Goal: Task Accomplishment & Management: Use online tool/utility

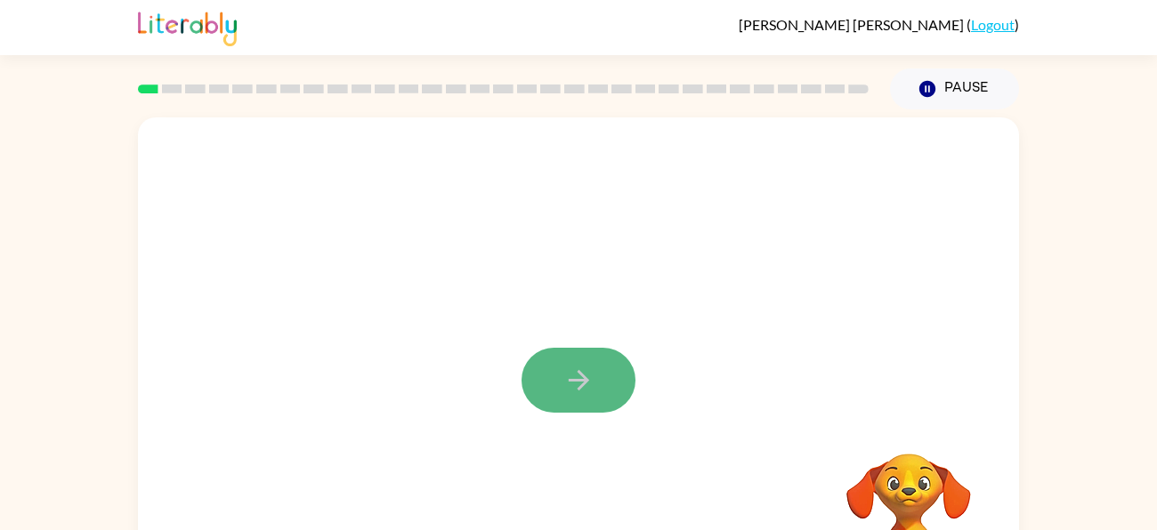
click at [606, 385] on button "button" at bounding box center [579, 380] width 114 height 65
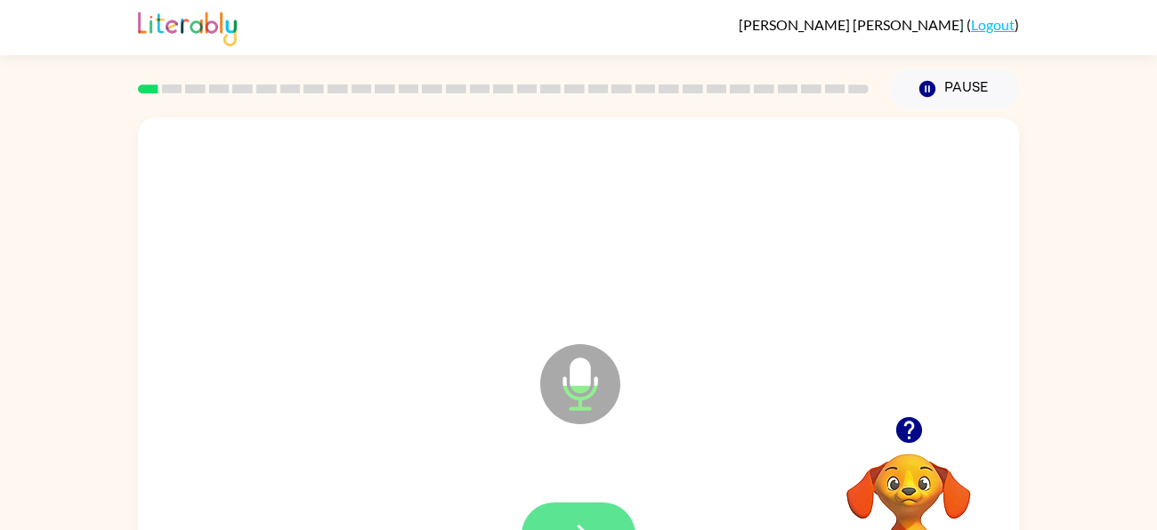
click at [587, 516] on button "button" at bounding box center [579, 535] width 114 height 65
click at [576, 520] on icon "button" at bounding box center [578, 535] width 31 height 31
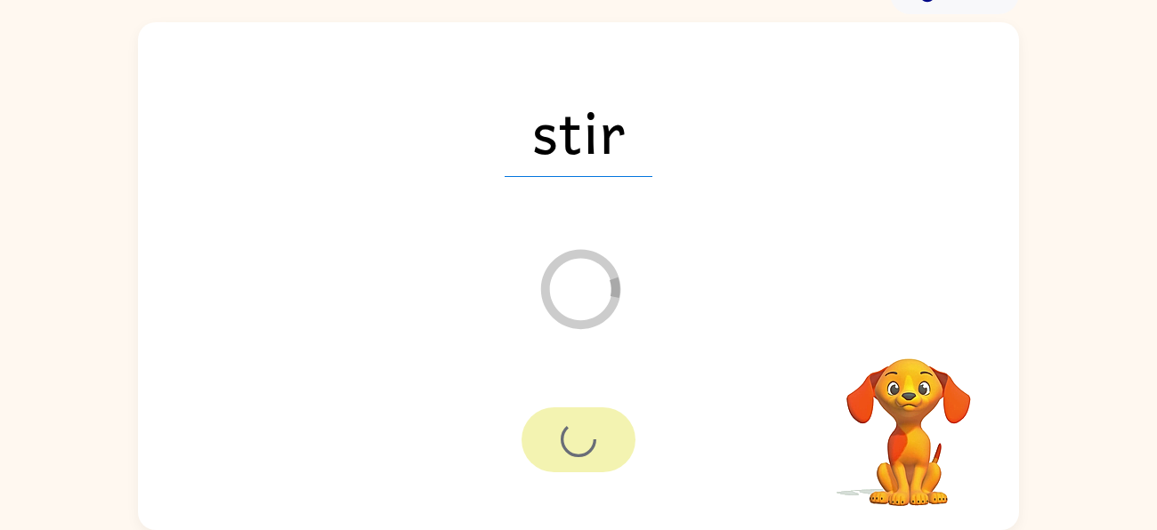
scroll to position [96, 0]
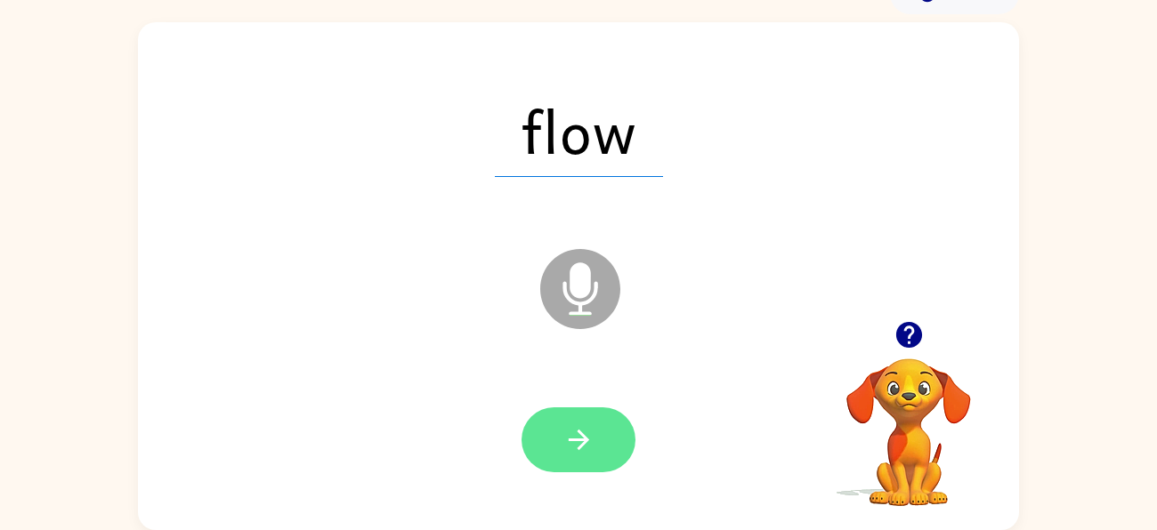
click at [599, 425] on button "button" at bounding box center [579, 440] width 114 height 65
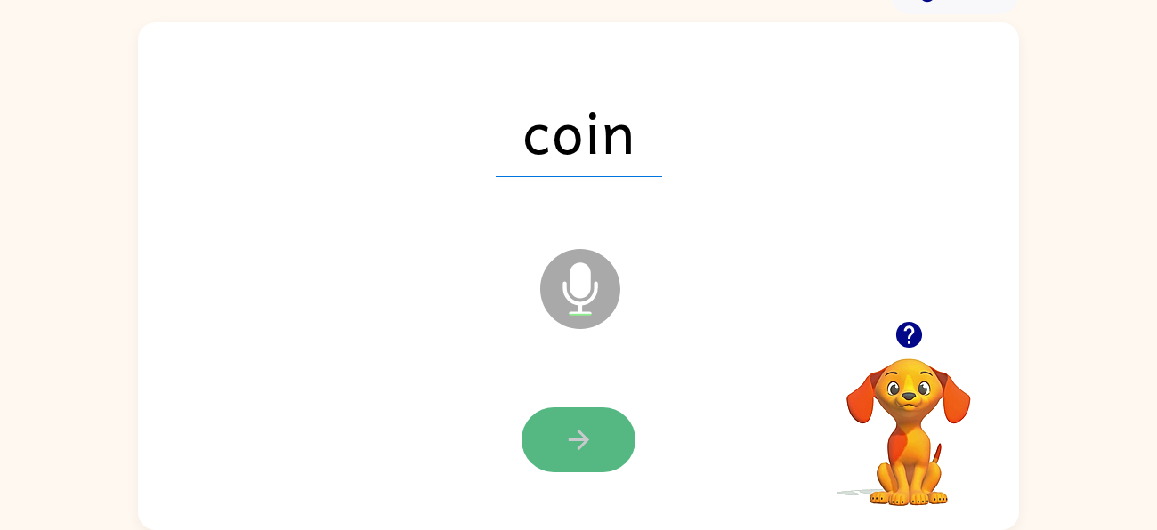
click at [598, 428] on button "button" at bounding box center [579, 440] width 114 height 65
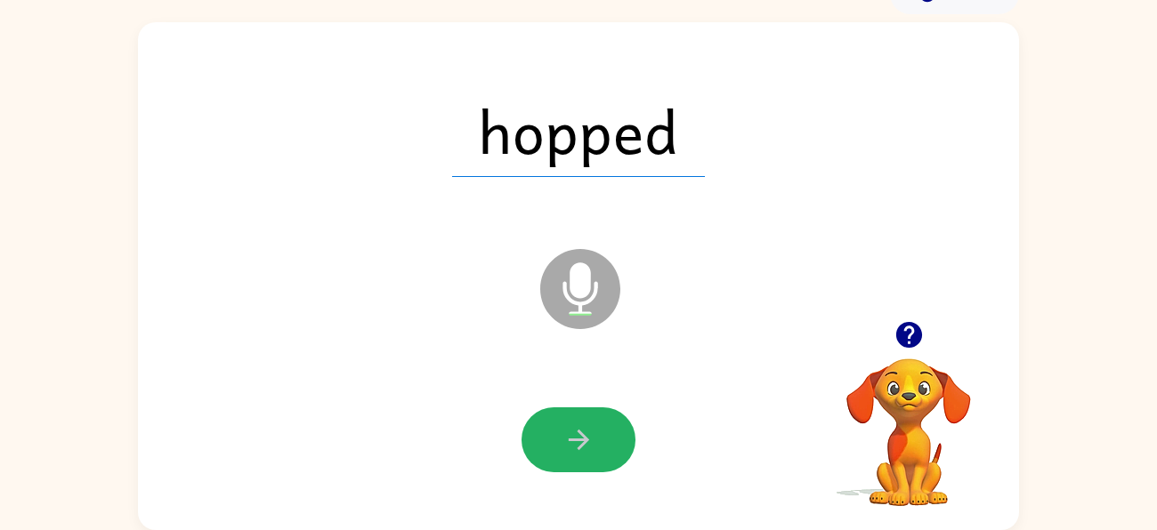
click at [598, 428] on button "button" at bounding box center [579, 440] width 114 height 65
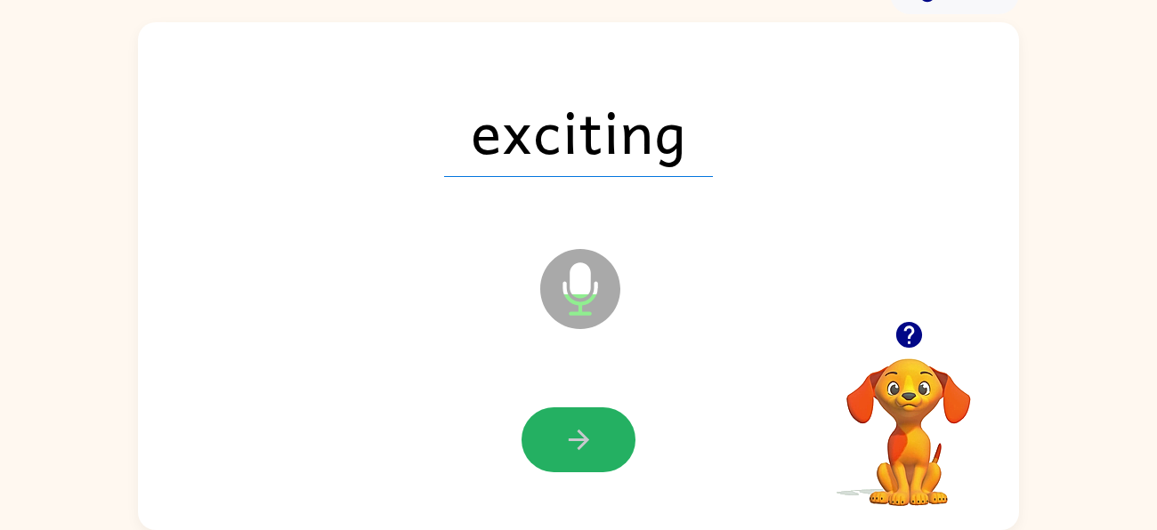
click at [598, 428] on button "button" at bounding box center [579, 440] width 114 height 65
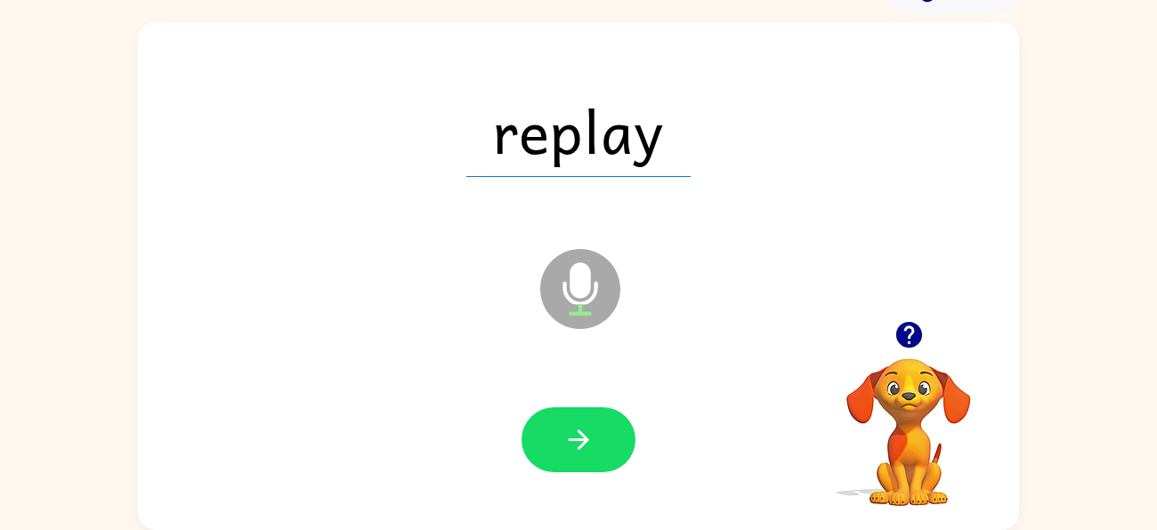
click at [598, 428] on button "button" at bounding box center [579, 440] width 114 height 65
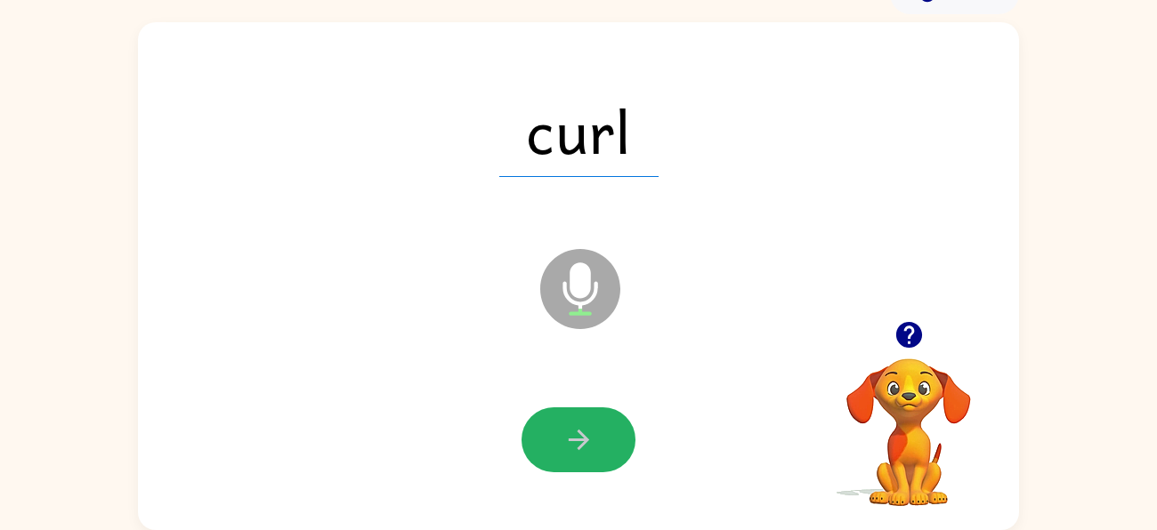
click at [598, 428] on button "button" at bounding box center [579, 440] width 114 height 65
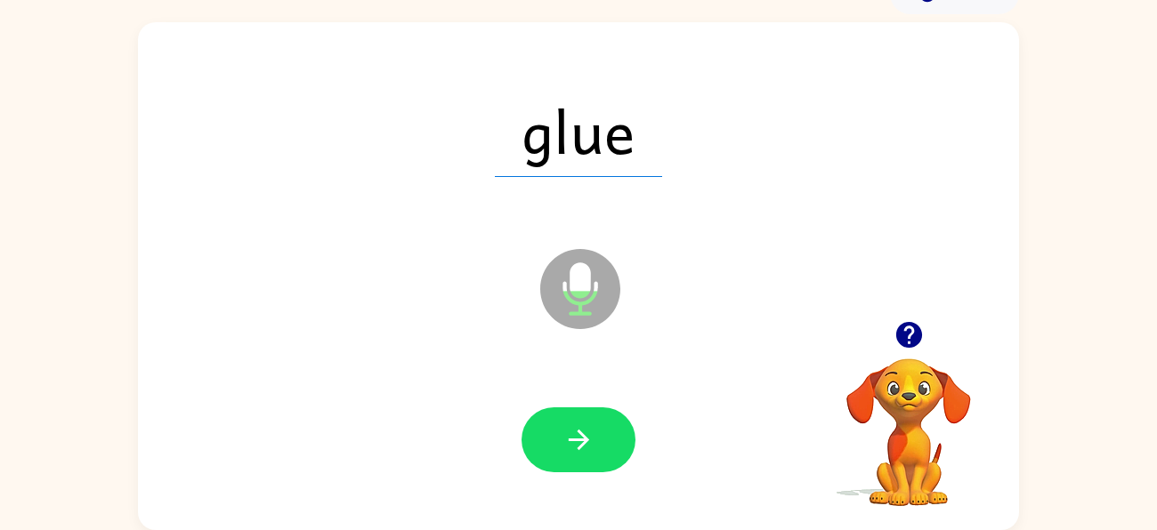
click at [598, 428] on button "button" at bounding box center [579, 440] width 114 height 65
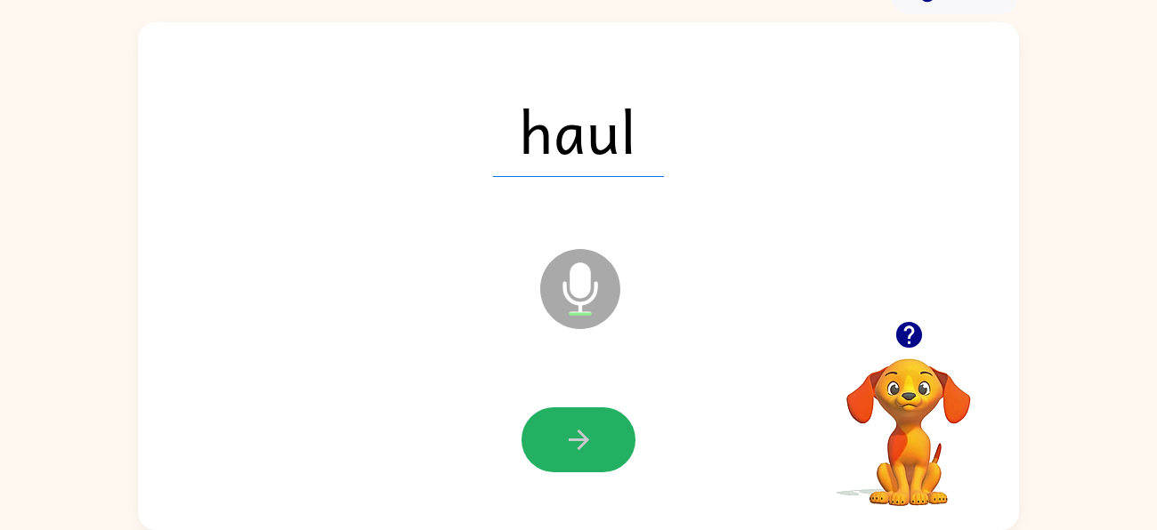
click at [598, 428] on button "button" at bounding box center [579, 440] width 114 height 65
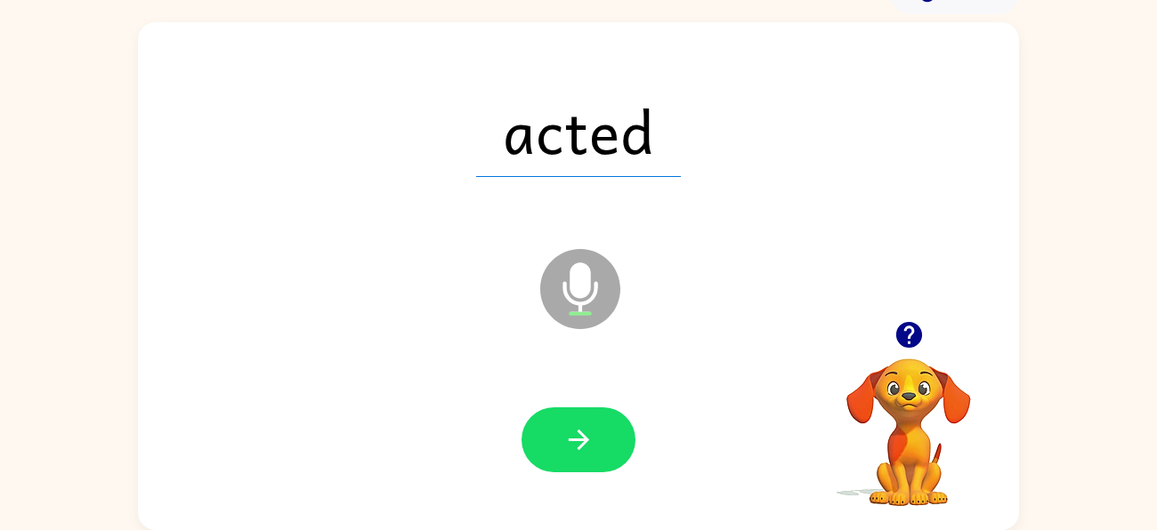
click at [598, 428] on button "button" at bounding box center [579, 440] width 114 height 65
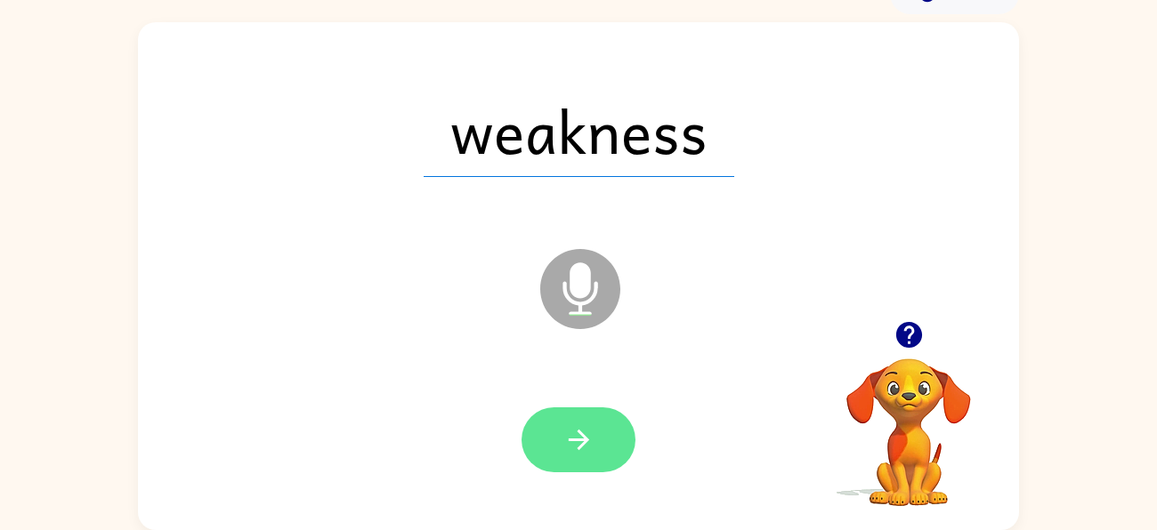
click at [598, 428] on button "button" at bounding box center [579, 440] width 114 height 65
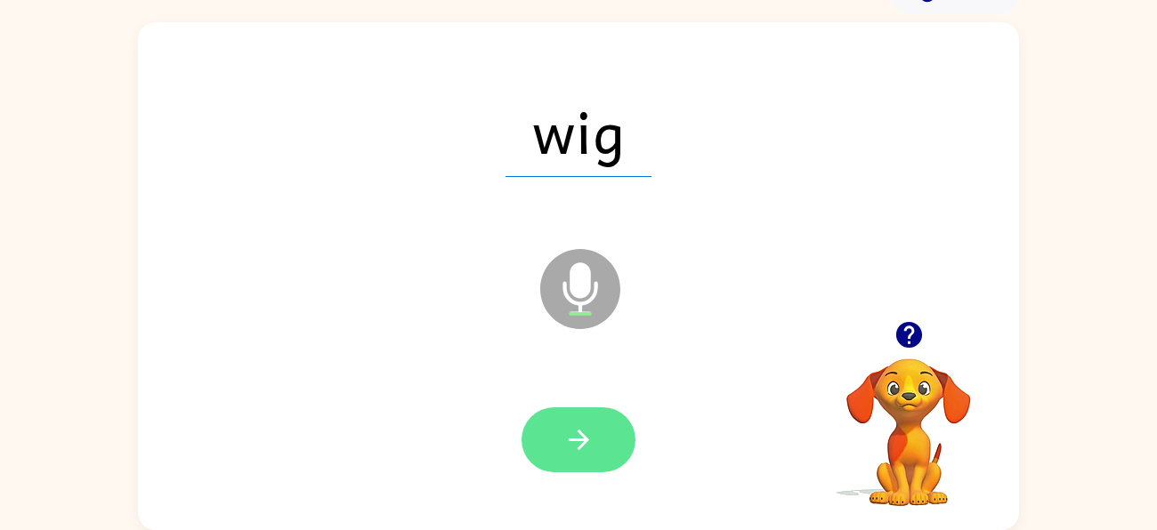
click at [605, 438] on button "button" at bounding box center [579, 440] width 114 height 65
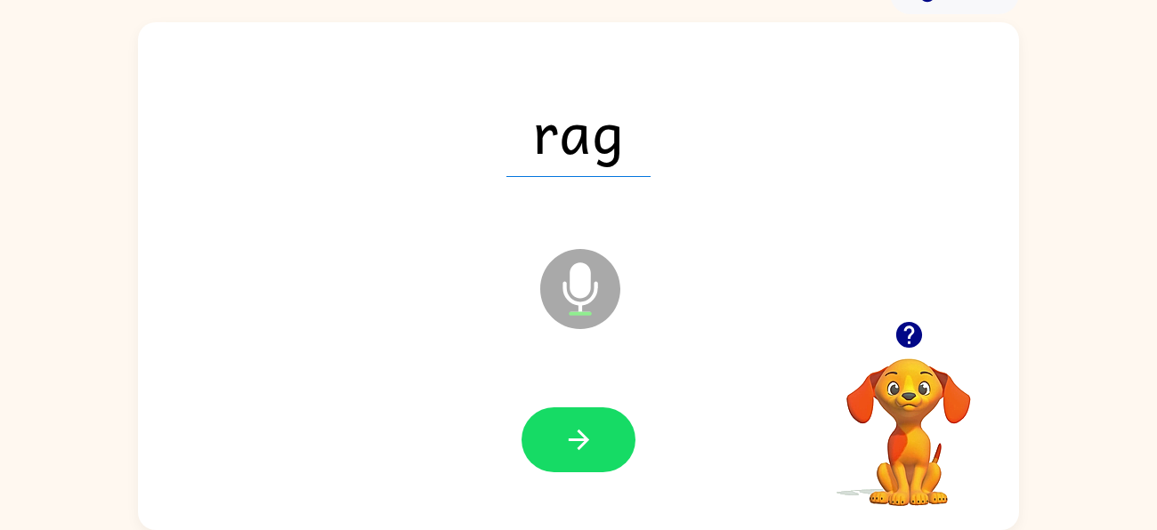
click at [605, 438] on button "button" at bounding box center [579, 440] width 114 height 65
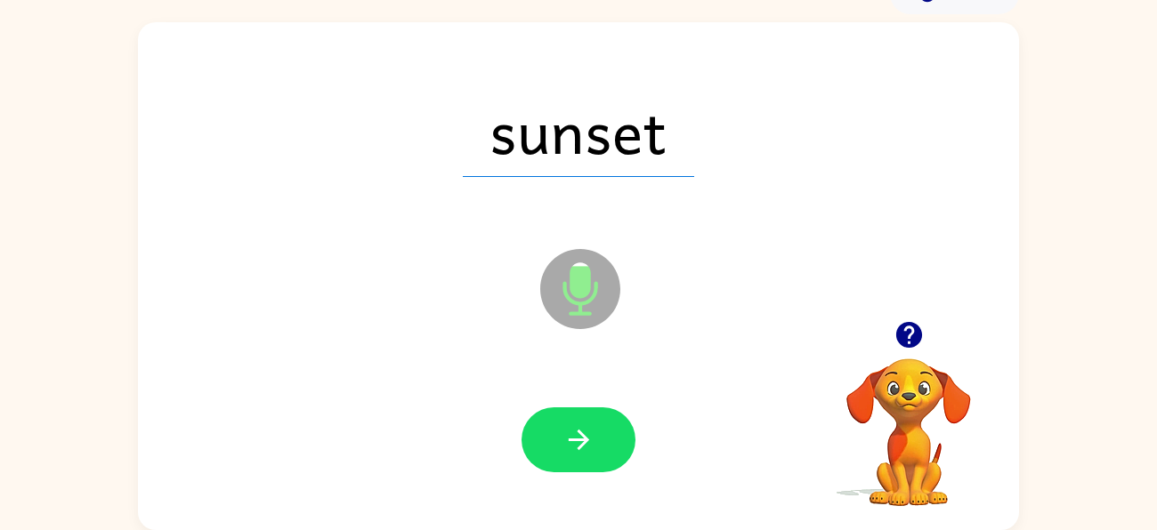
click at [605, 438] on button "button" at bounding box center [579, 440] width 114 height 65
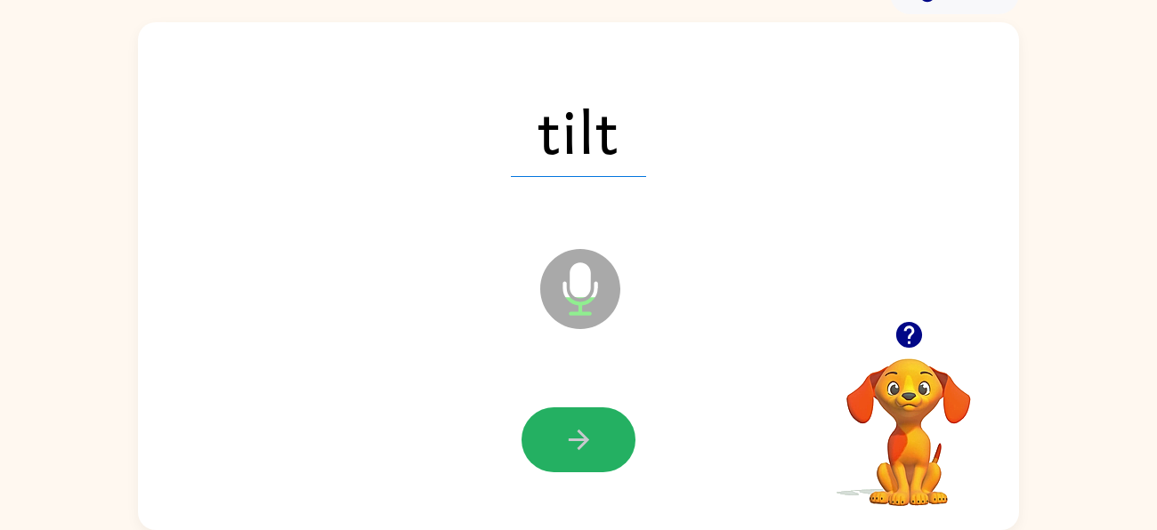
click at [605, 438] on button "button" at bounding box center [579, 440] width 114 height 65
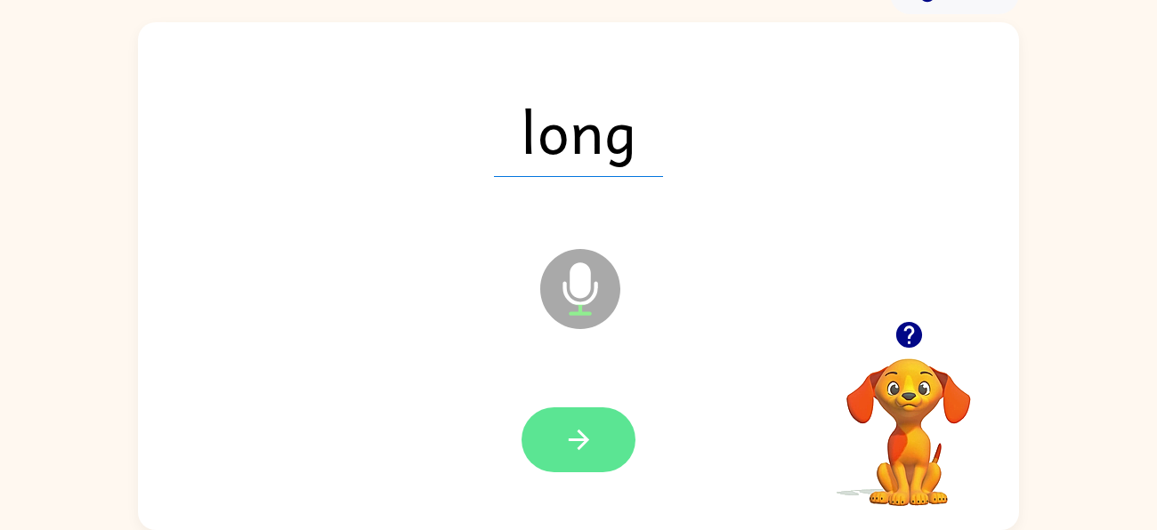
click at [605, 441] on button "button" at bounding box center [579, 440] width 114 height 65
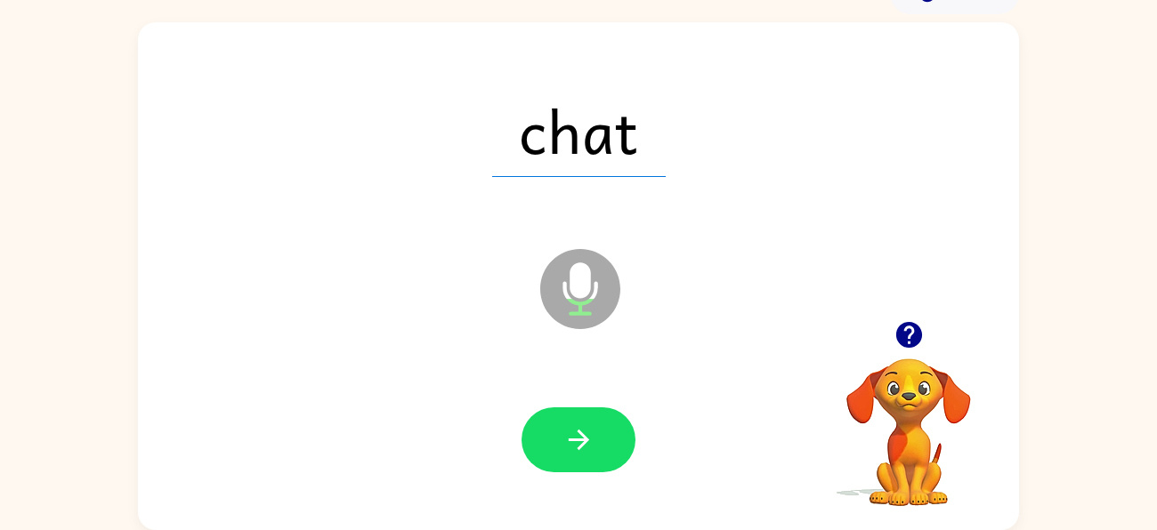
click at [605, 441] on button "button" at bounding box center [579, 440] width 114 height 65
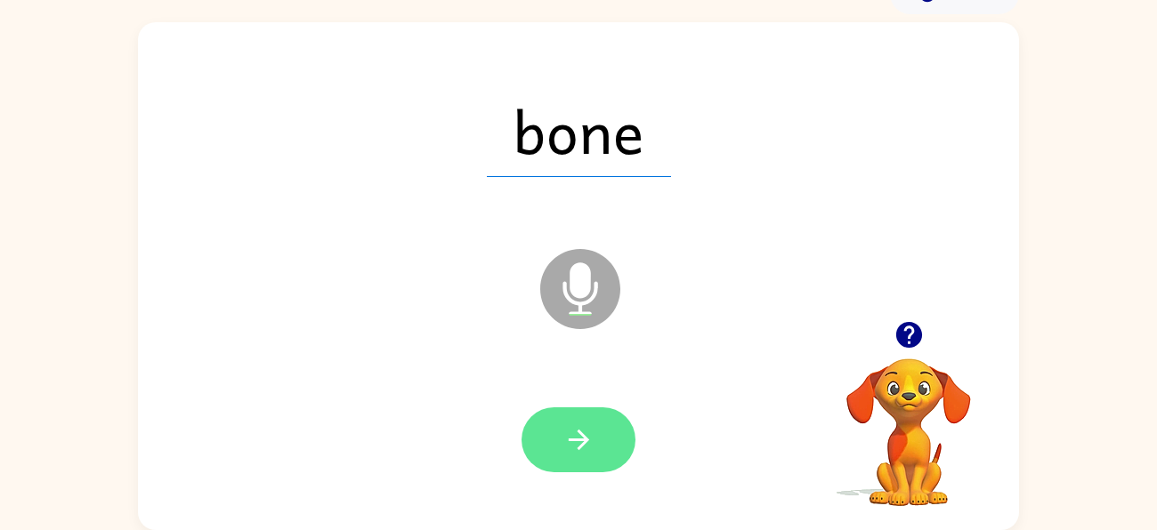
click at [605, 441] on button "button" at bounding box center [579, 440] width 114 height 65
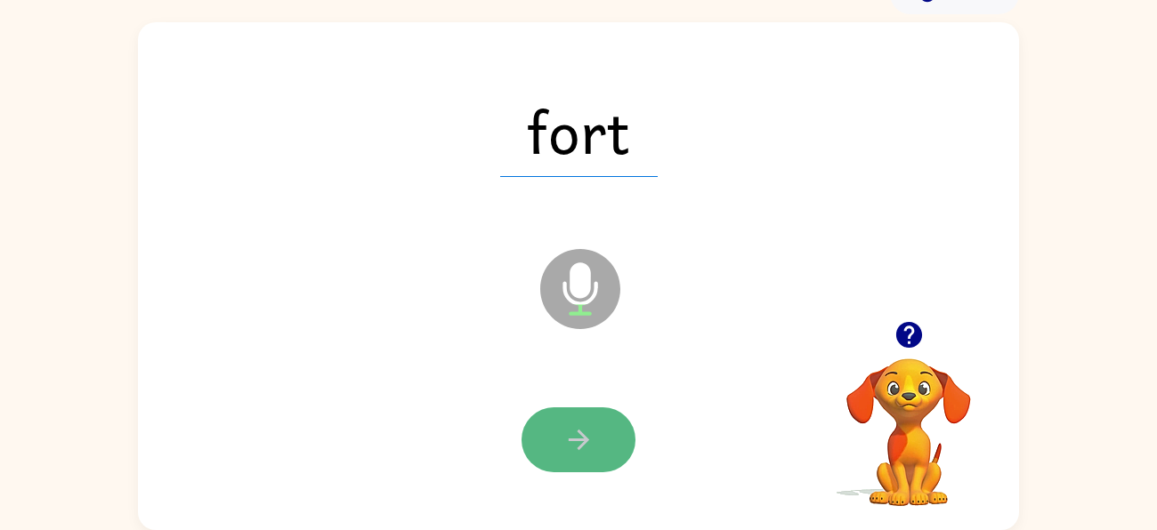
click at [606, 442] on button "button" at bounding box center [579, 440] width 114 height 65
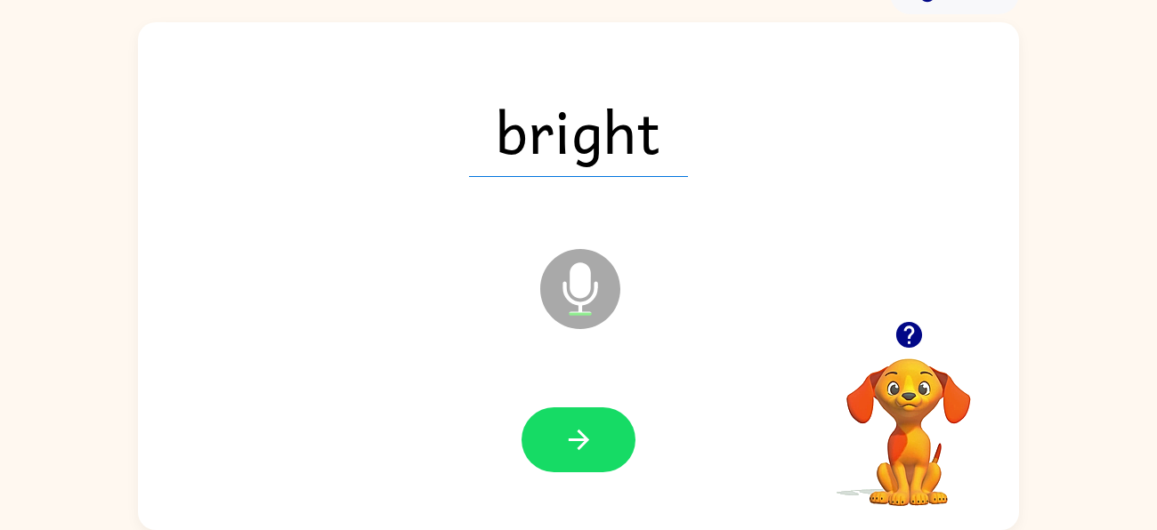
click at [606, 442] on button "button" at bounding box center [579, 440] width 114 height 65
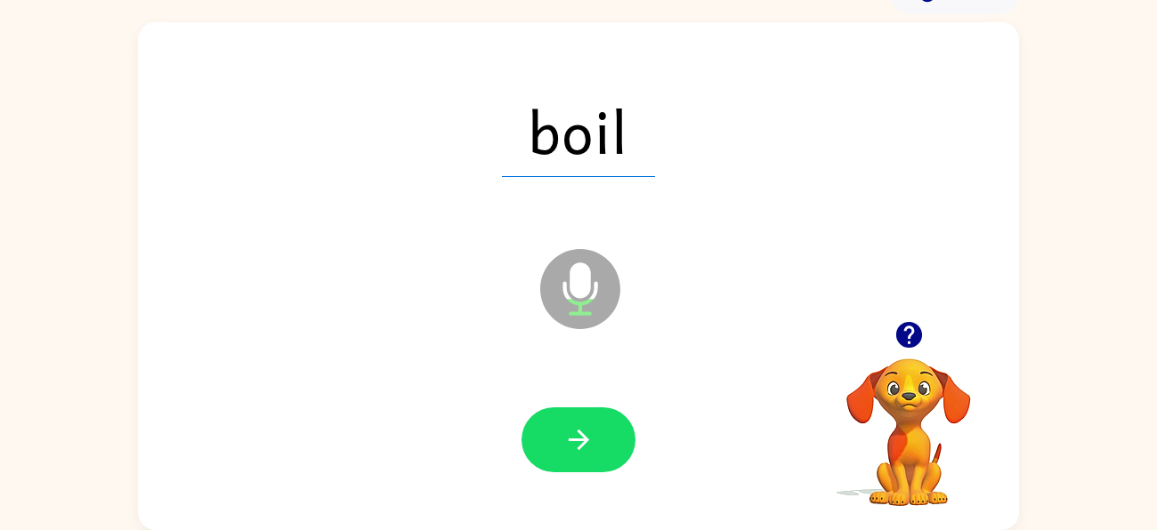
click at [606, 442] on button "button" at bounding box center [579, 440] width 114 height 65
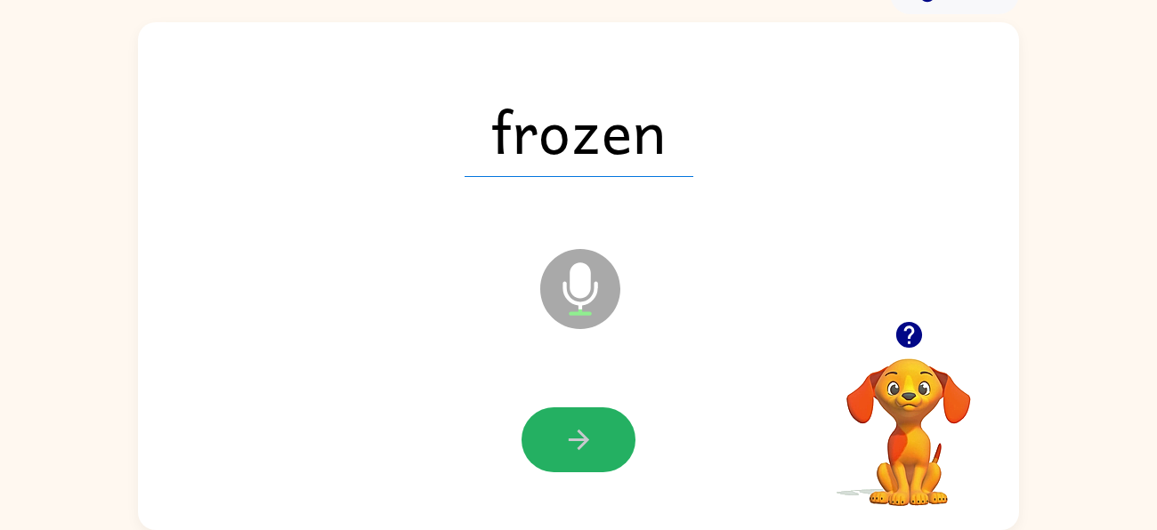
click at [606, 442] on button "button" at bounding box center [579, 440] width 114 height 65
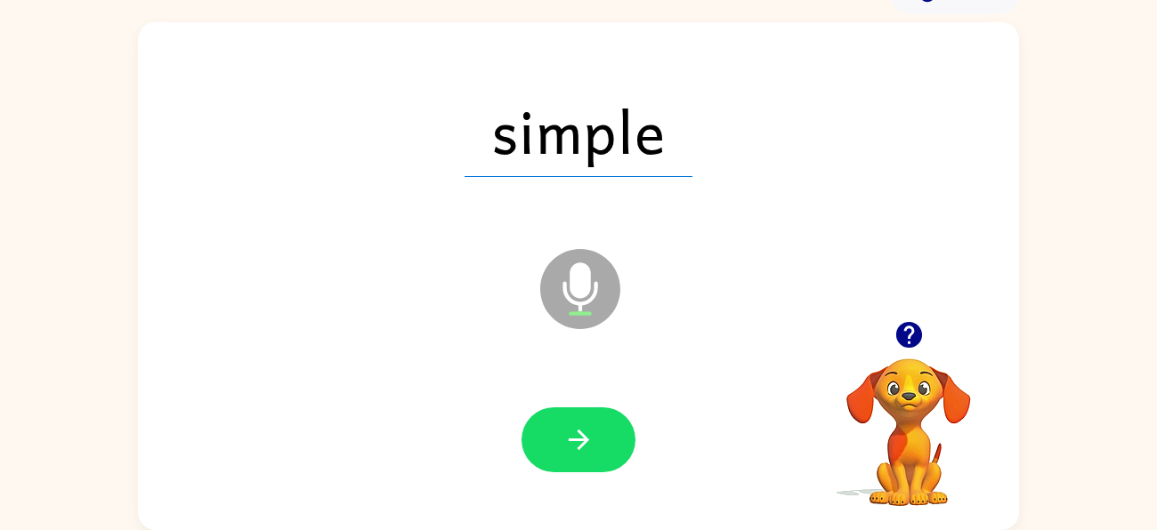
click at [606, 442] on button "button" at bounding box center [579, 440] width 114 height 65
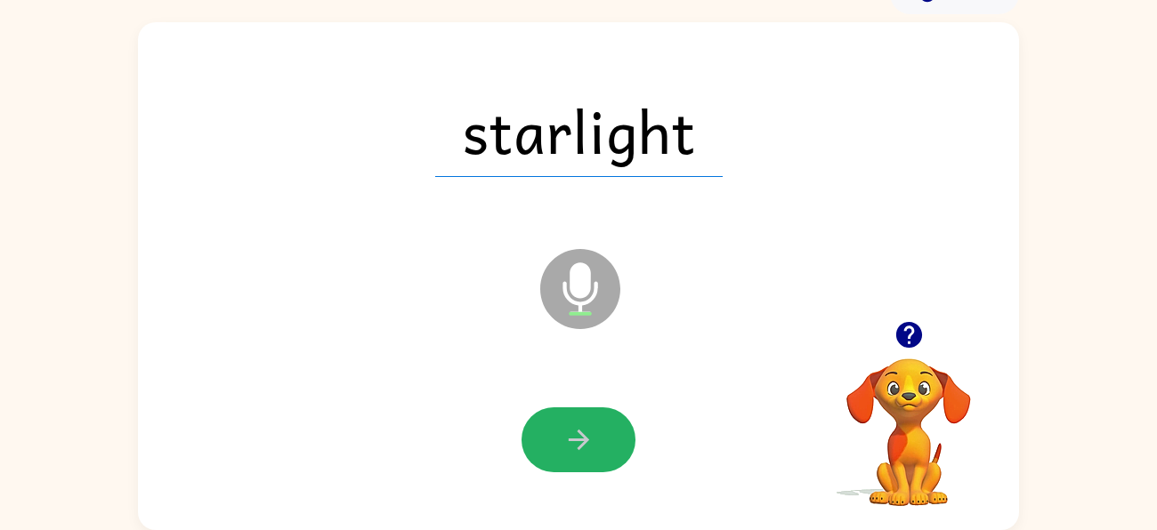
click at [606, 442] on button "button" at bounding box center [579, 440] width 114 height 65
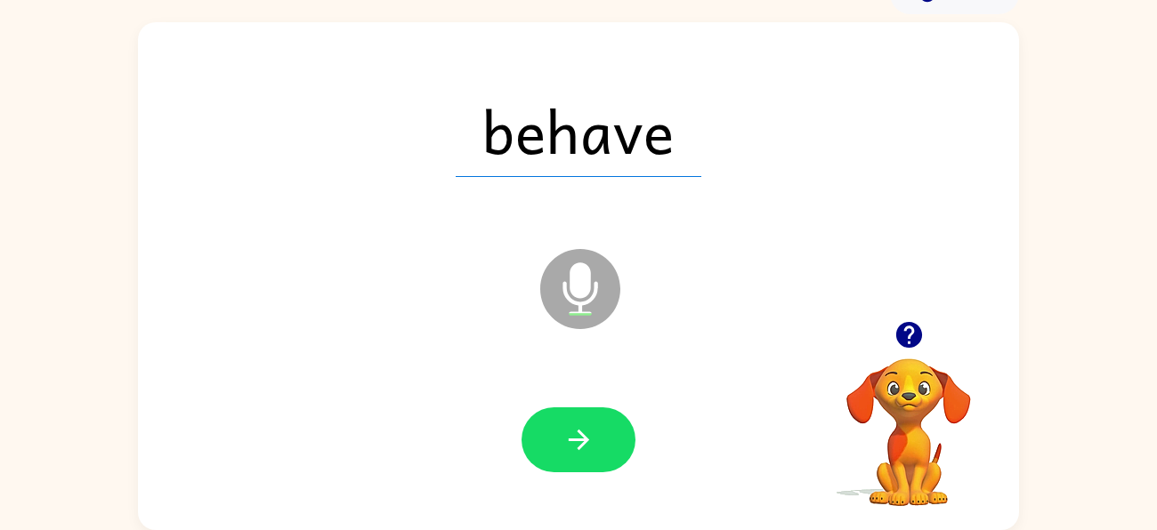
click at [606, 442] on button "button" at bounding box center [579, 440] width 114 height 65
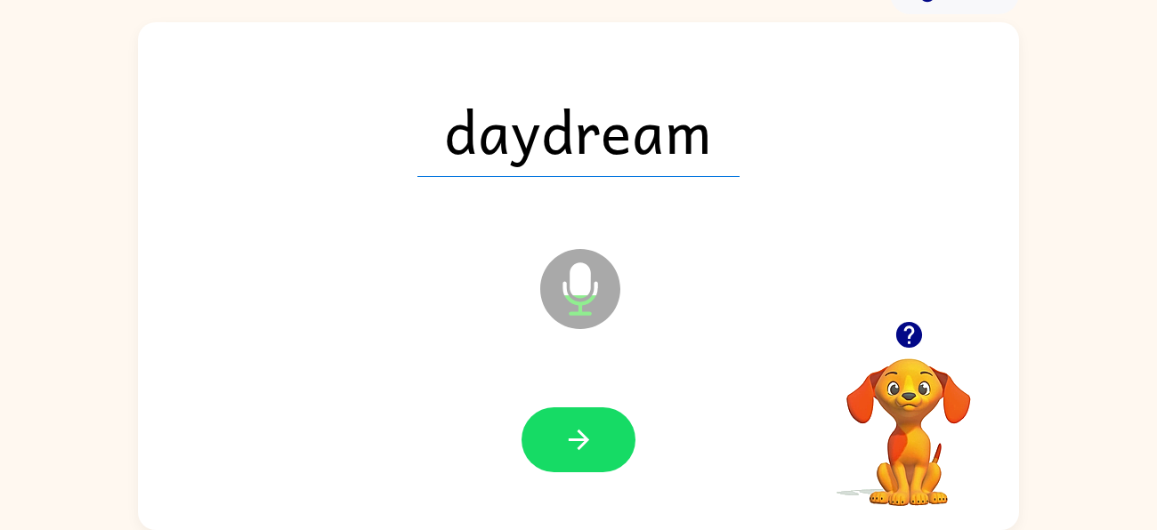
click at [606, 442] on button "button" at bounding box center [579, 440] width 114 height 65
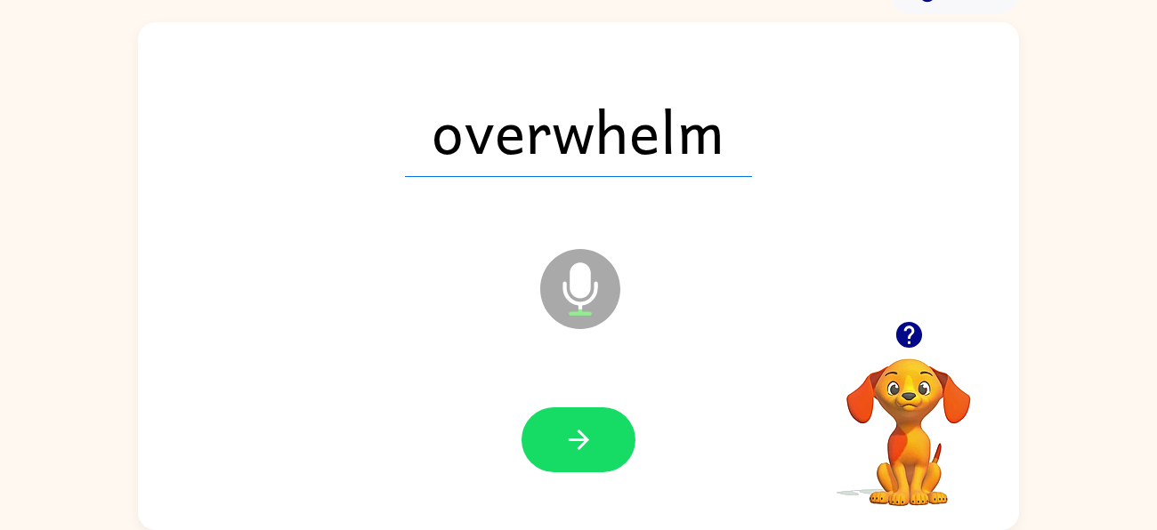
click at [606, 442] on button "button" at bounding box center [579, 440] width 114 height 65
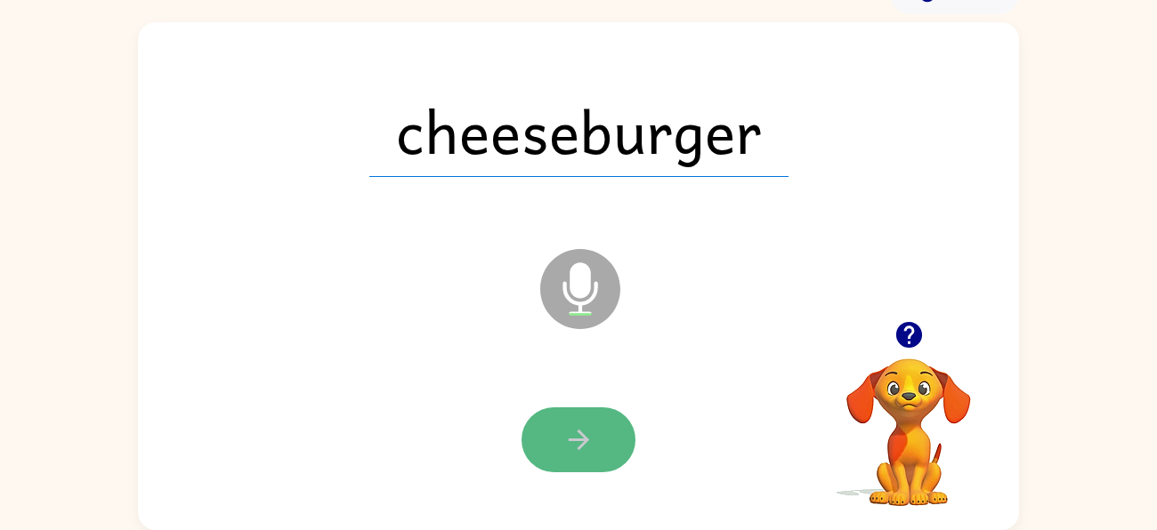
click at [606, 444] on button "button" at bounding box center [579, 440] width 114 height 65
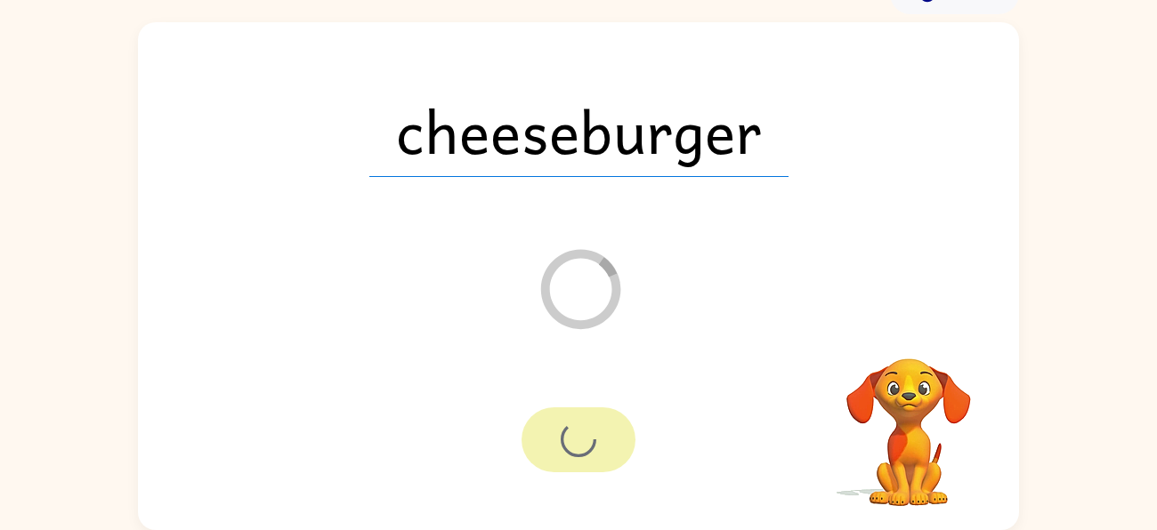
scroll to position [64, 0]
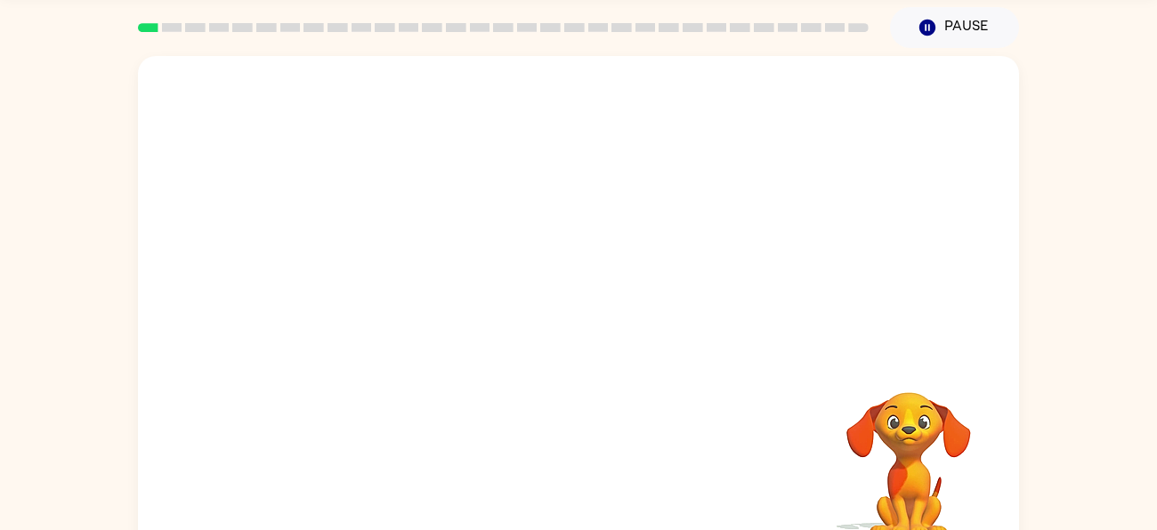
scroll to position [96, 0]
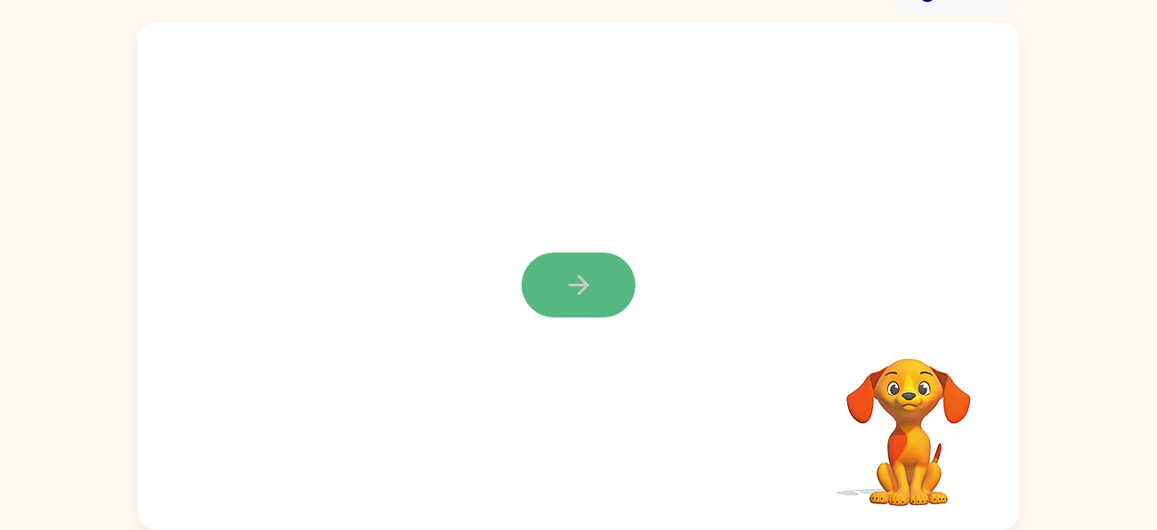
click at [586, 307] on button "button" at bounding box center [579, 285] width 114 height 65
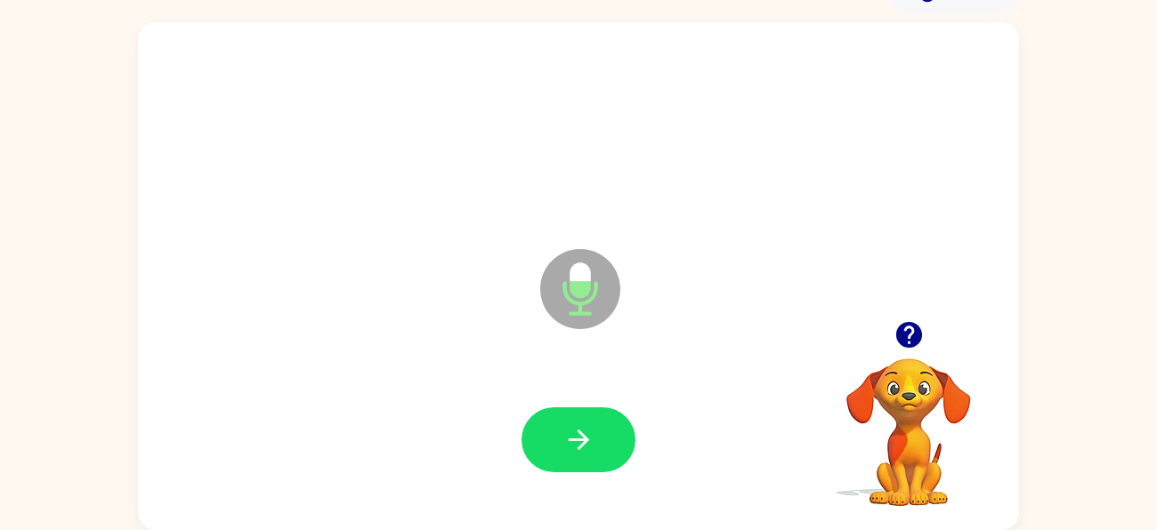
click at [586, 307] on icon at bounding box center [580, 289] width 80 height 80
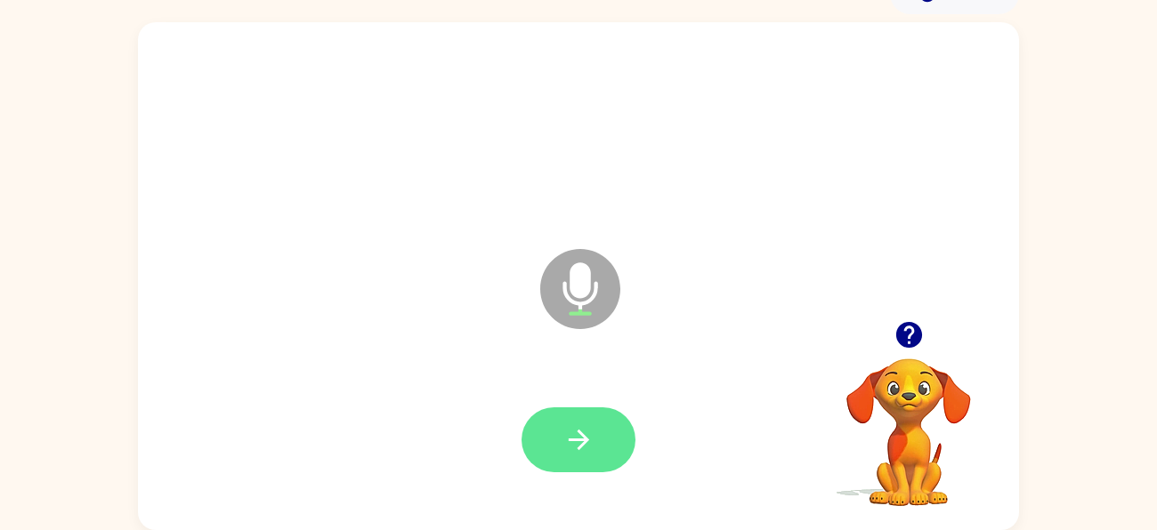
click at [612, 456] on button "button" at bounding box center [579, 440] width 114 height 65
click at [569, 439] on icon "button" at bounding box center [578, 440] width 20 height 20
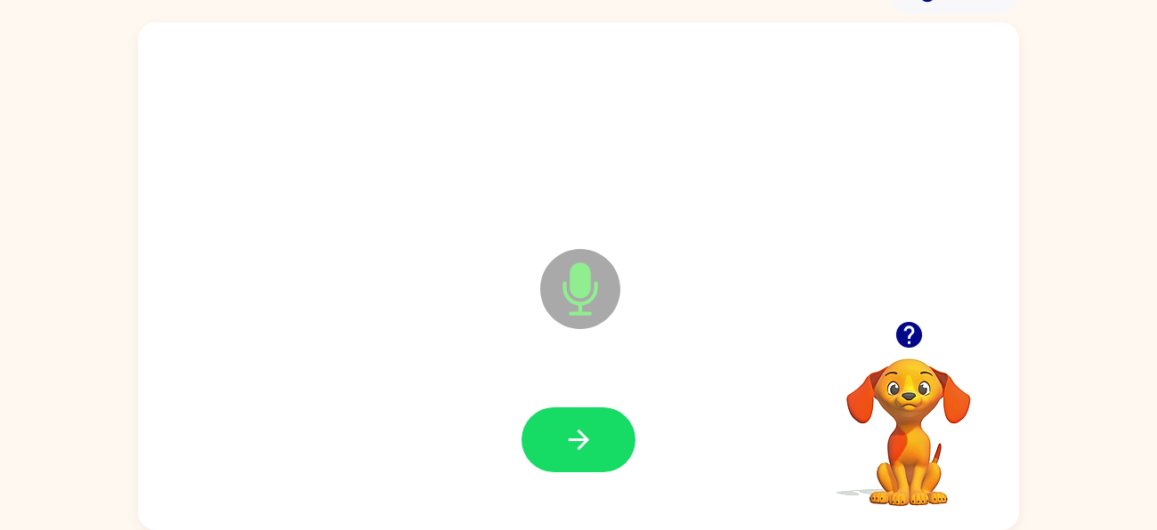
click at [569, 439] on icon "button" at bounding box center [578, 440] width 20 height 20
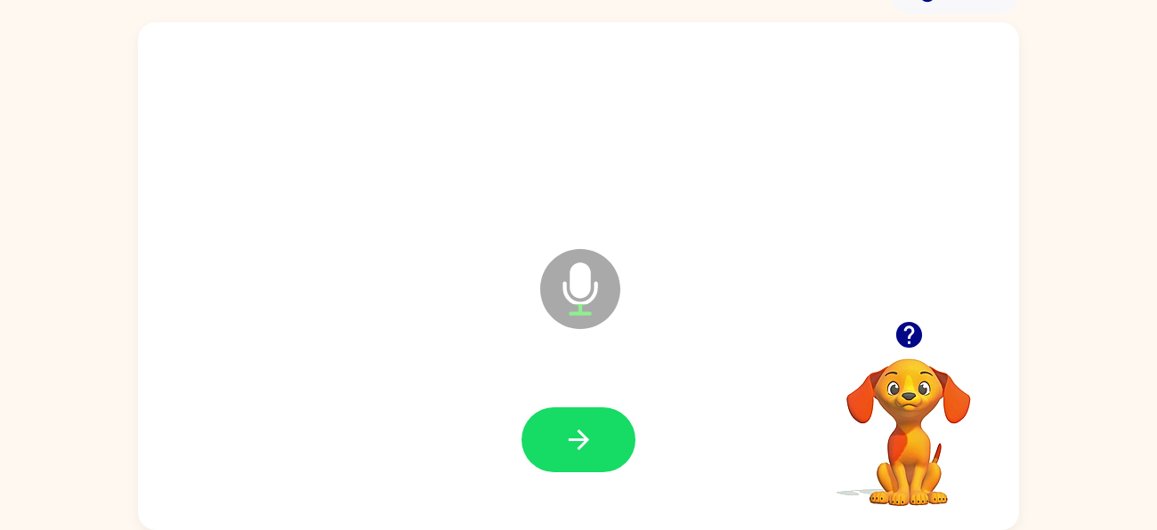
click at [569, 439] on icon "button" at bounding box center [578, 440] width 20 height 20
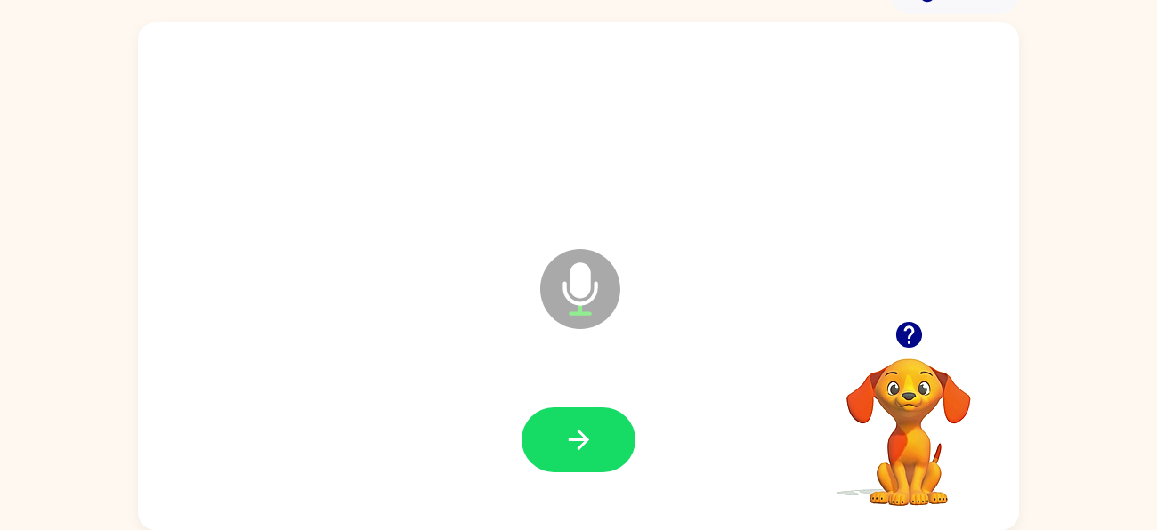
click at [569, 439] on icon "button" at bounding box center [578, 440] width 20 height 20
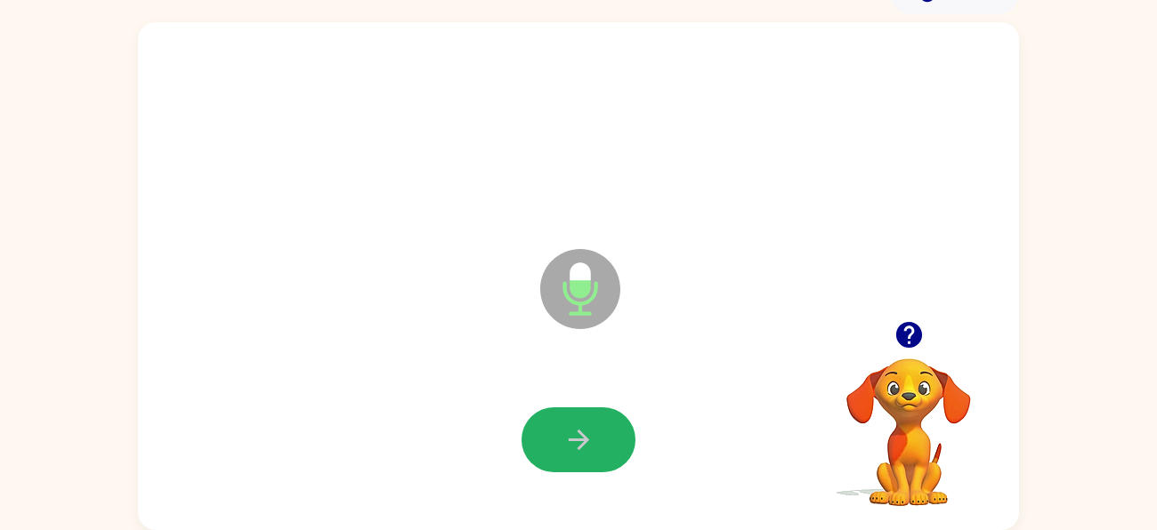
click at [569, 439] on icon "button" at bounding box center [578, 440] width 20 height 20
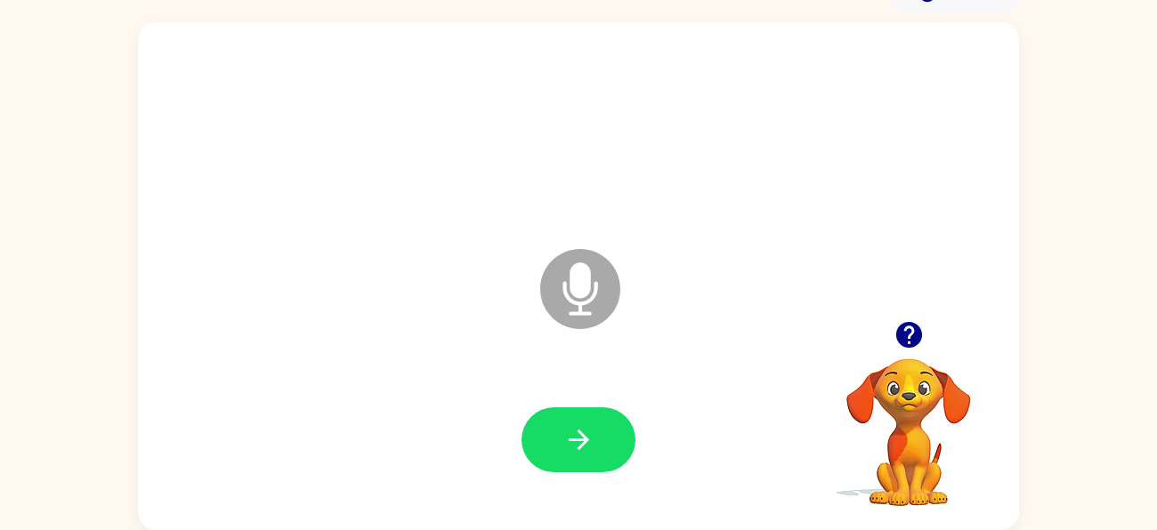
click at [569, 439] on icon "button" at bounding box center [578, 440] width 20 height 20
click at [574, 444] on icon "button" at bounding box center [578, 440] width 31 height 31
click at [607, 457] on button "button" at bounding box center [579, 440] width 114 height 65
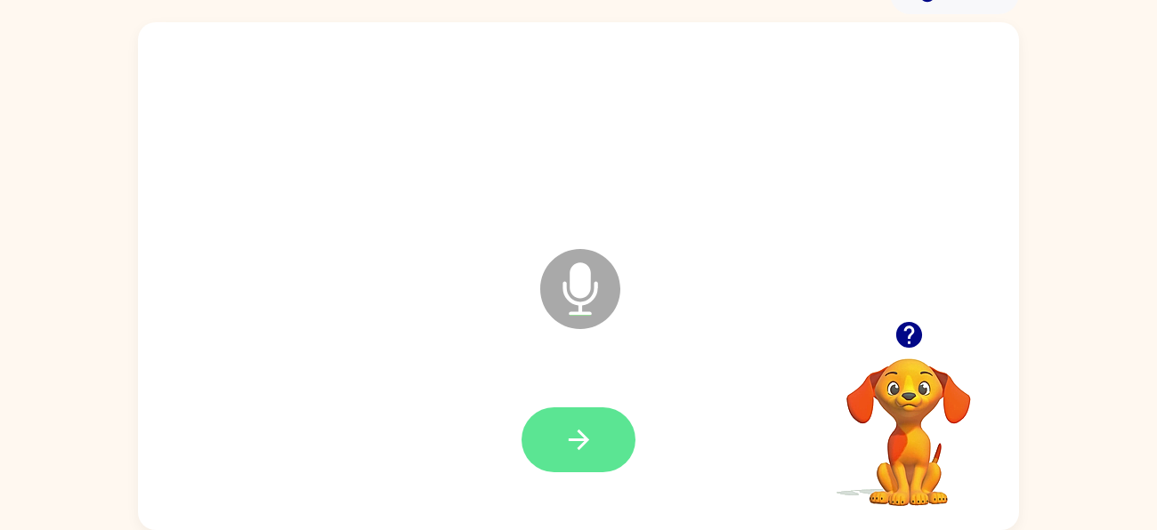
click at [603, 435] on button "button" at bounding box center [579, 440] width 114 height 65
click at [604, 435] on button "button" at bounding box center [579, 440] width 114 height 65
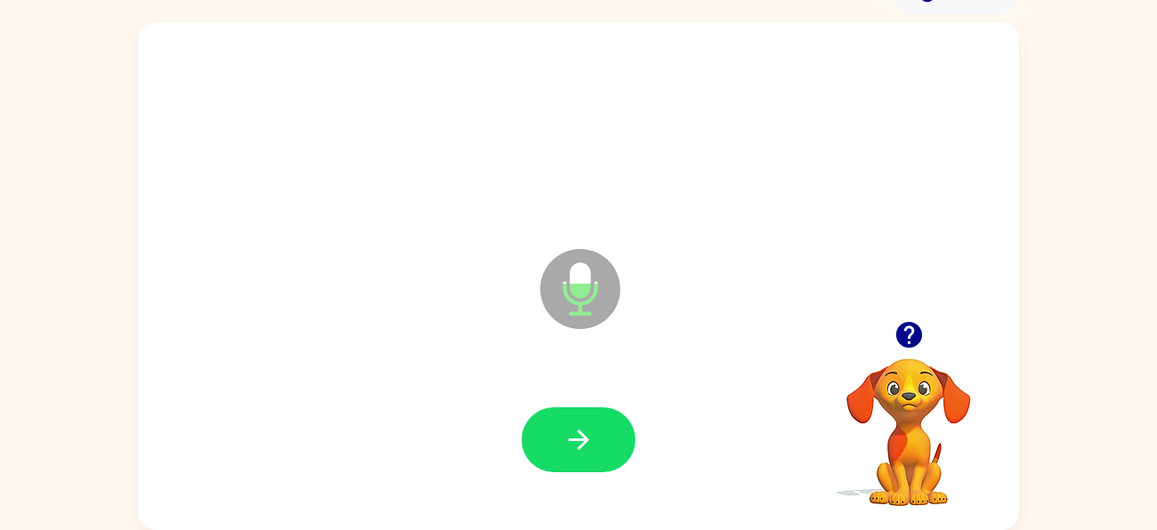
click at [912, 374] on video "Your browser must support playing .mp4 files to use Literably. Please try using…" at bounding box center [909, 420] width 178 height 178
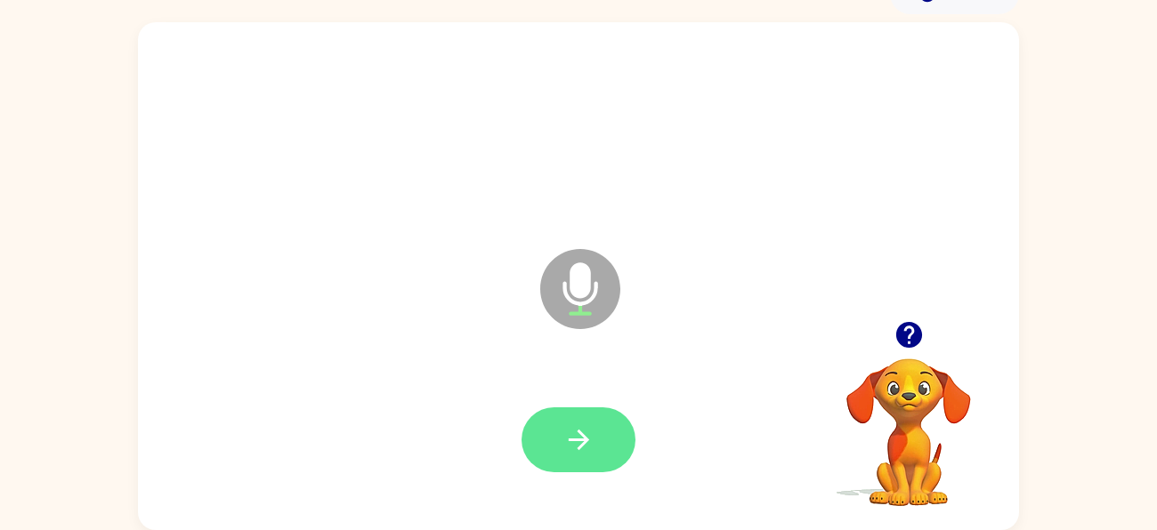
click at [570, 440] on icon "button" at bounding box center [578, 440] width 20 height 20
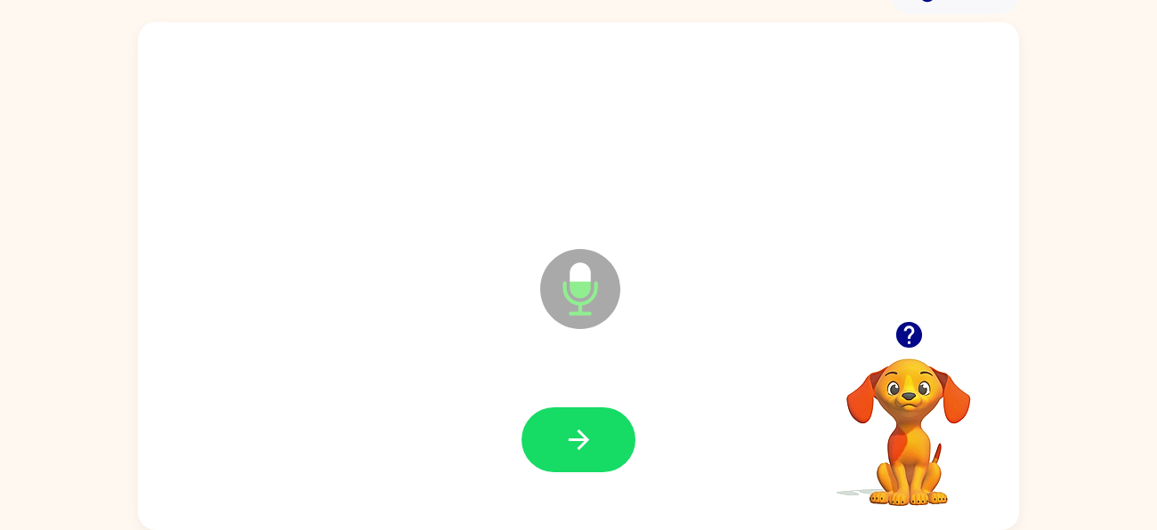
click at [570, 440] on icon "button" at bounding box center [578, 440] width 20 height 20
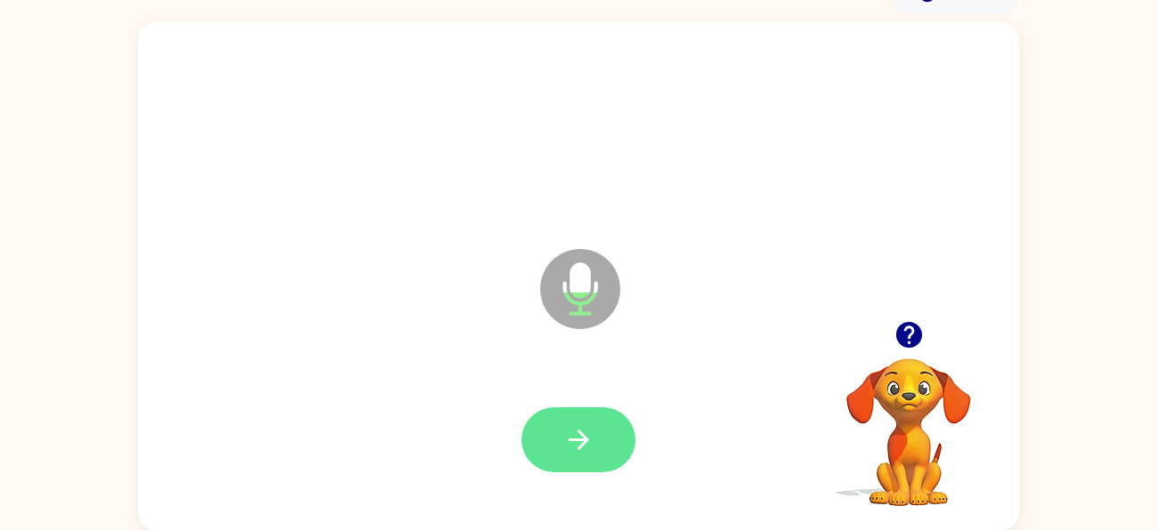
click at [545, 442] on button "button" at bounding box center [579, 440] width 114 height 65
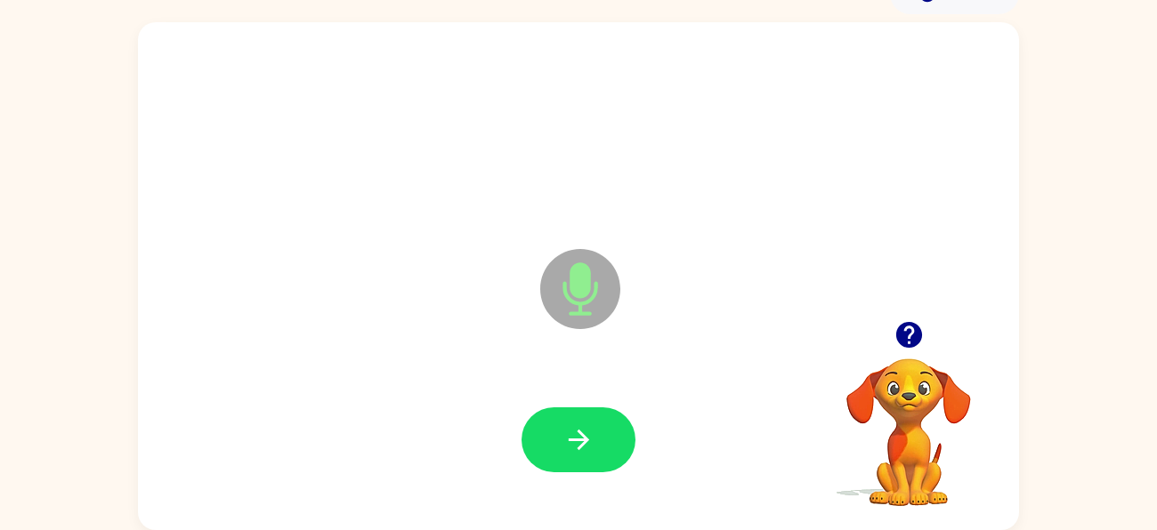
click at [545, 442] on button "button" at bounding box center [579, 440] width 114 height 65
click at [911, 327] on icon "button" at bounding box center [909, 334] width 31 height 31
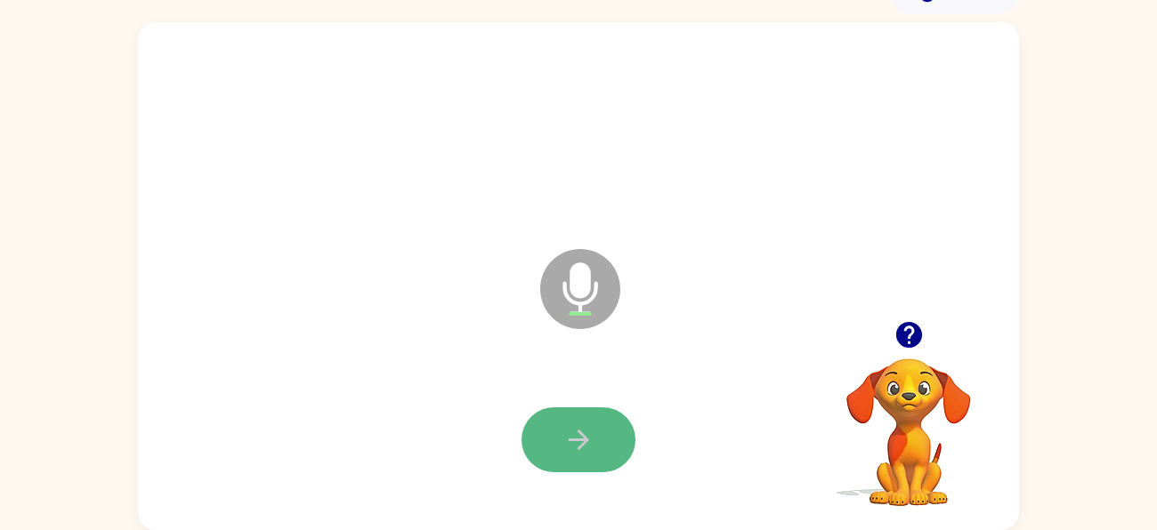
click at [614, 448] on button "button" at bounding box center [579, 440] width 114 height 65
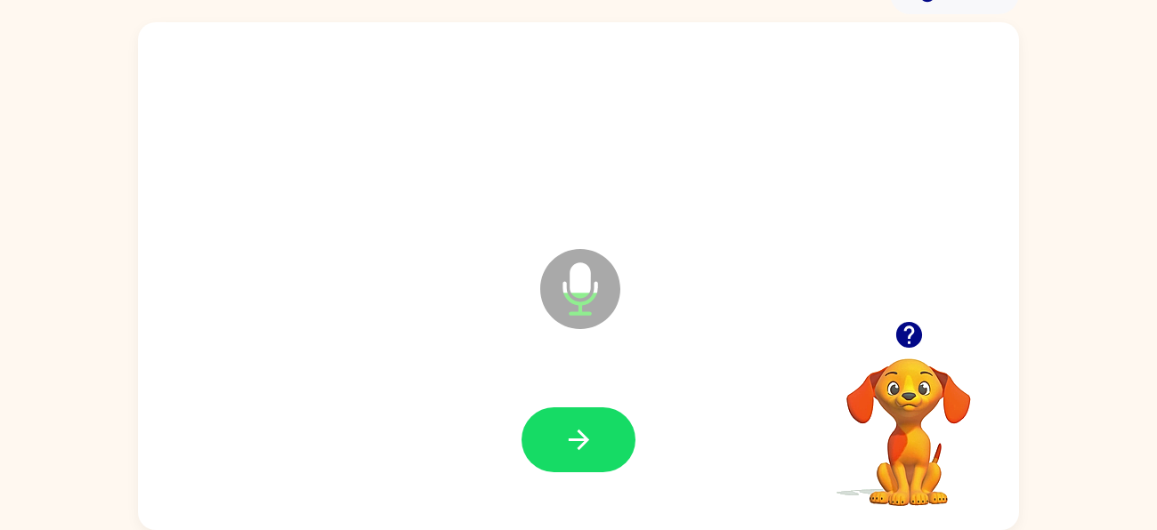
click at [911, 337] on icon "button" at bounding box center [908, 335] width 26 height 26
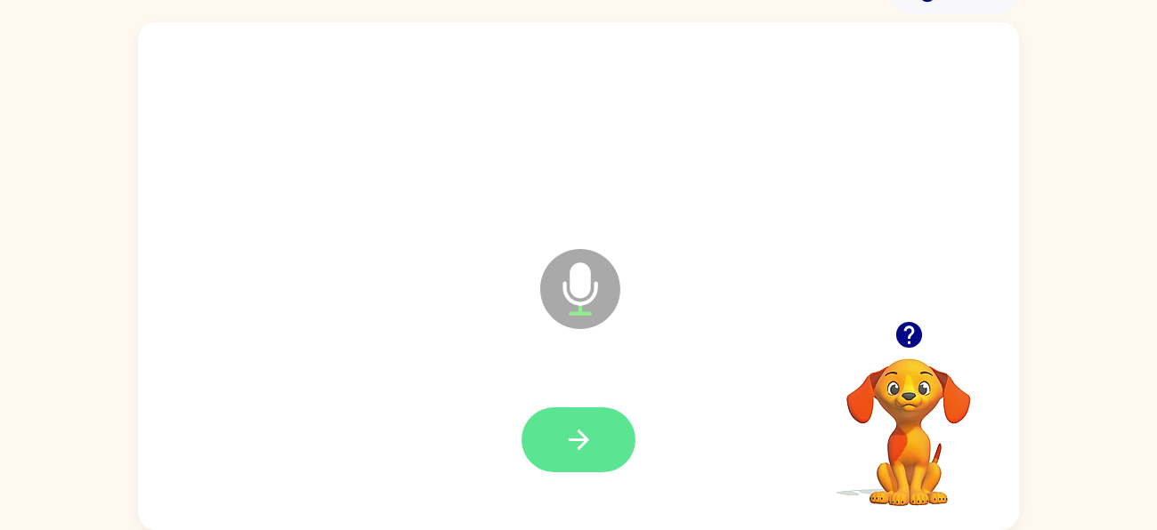
click at [589, 453] on icon "button" at bounding box center [578, 440] width 31 height 31
click at [560, 469] on button "button" at bounding box center [579, 440] width 114 height 65
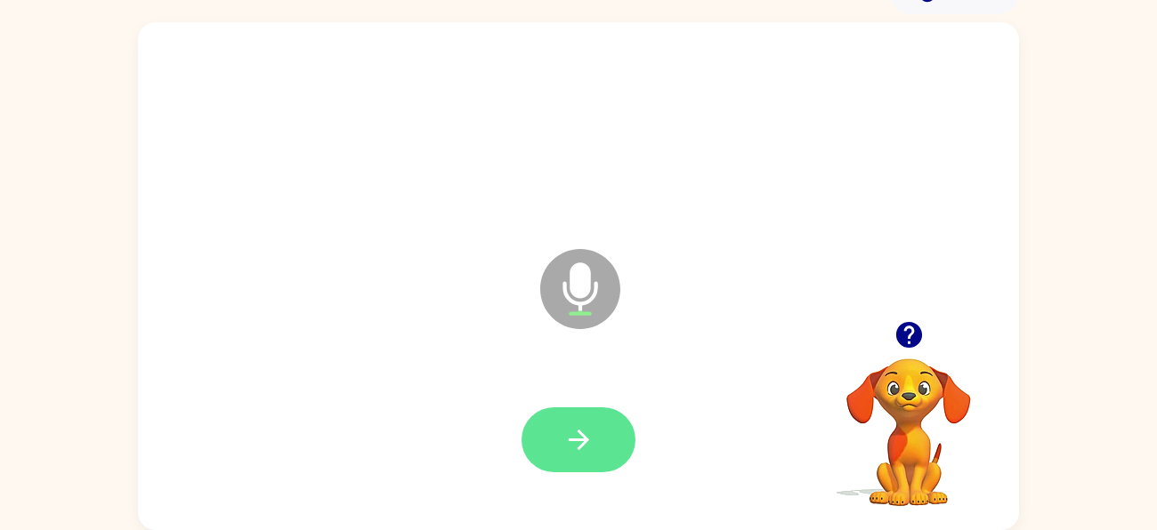
click at [578, 433] on icon "button" at bounding box center [578, 440] width 20 height 20
click at [905, 332] on icon "button" at bounding box center [908, 335] width 26 height 26
click at [626, 432] on button "button" at bounding box center [579, 440] width 114 height 65
click at [609, 441] on button "button" at bounding box center [579, 440] width 114 height 65
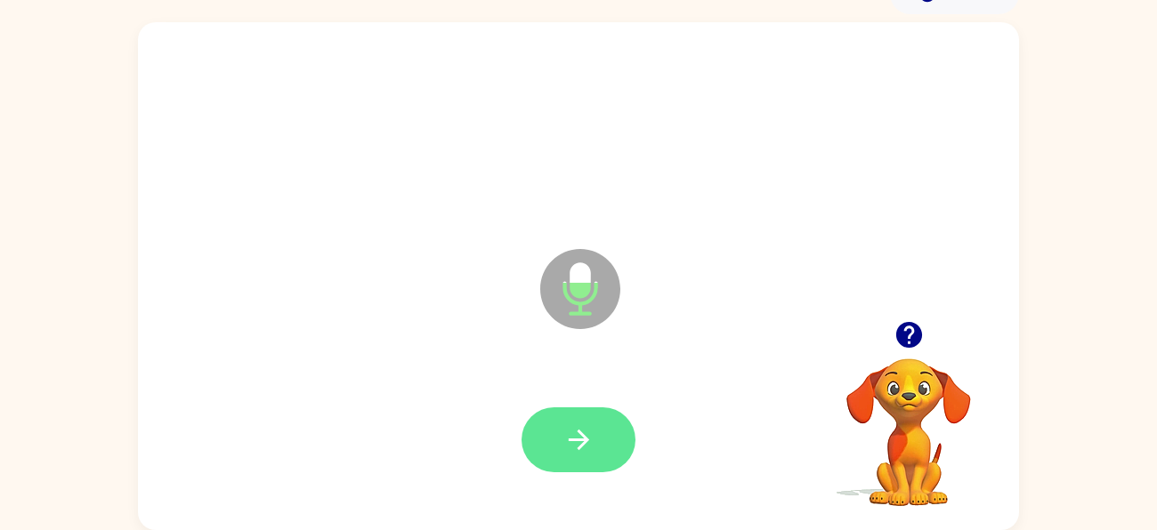
click at [611, 442] on button "button" at bounding box center [579, 440] width 114 height 65
click at [598, 452] on button "button" at bounding box center [579, 440] width 114 height 65
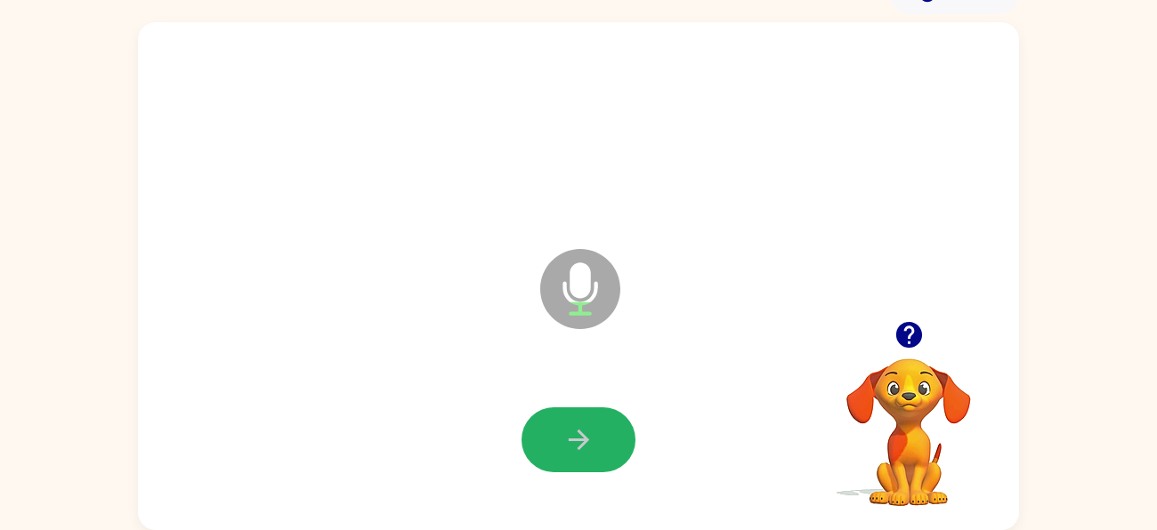
click at [598, 452] on button "button" at bounding box center [579, 440] width 114 height 65
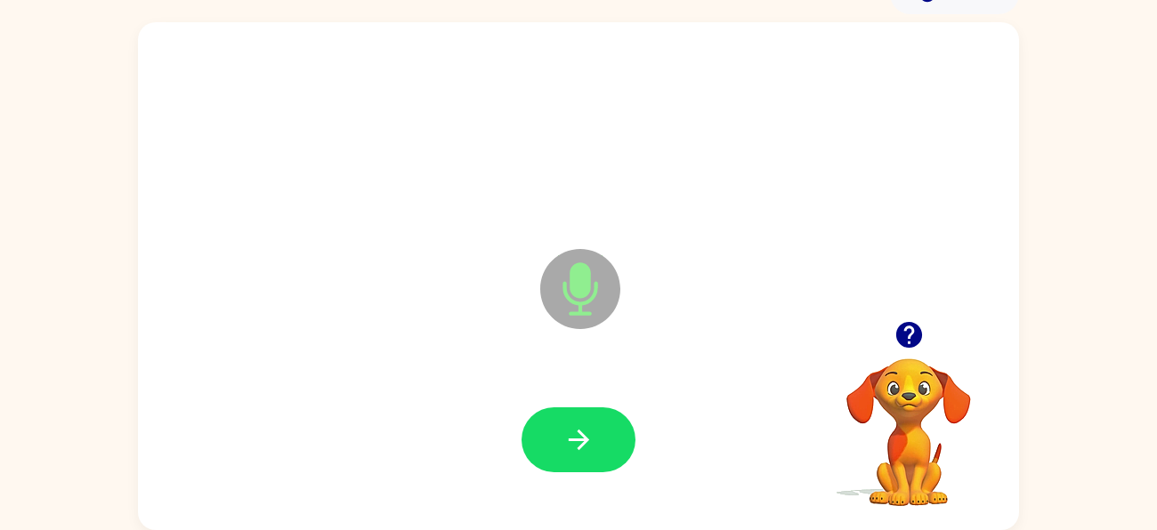
click at [598, 452] on button "button" at bounding box center [579, 440] width 114 height 65
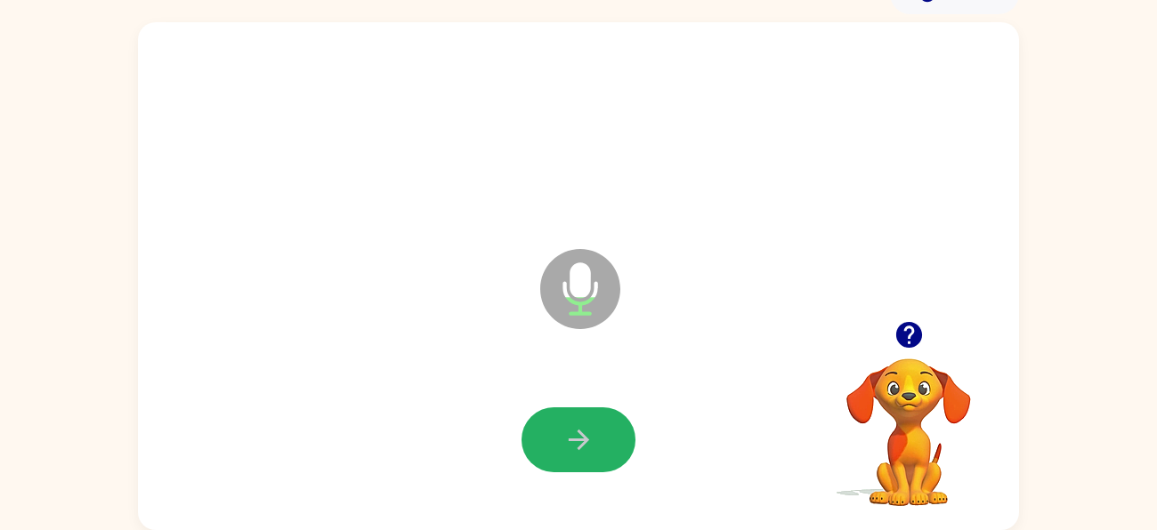
click at [598, 452] on button "button" at bounding box center [579, 440] width 114 height 65
click at [602, 457] on button "button" at bounding box center [579, 440] width 114 height 65
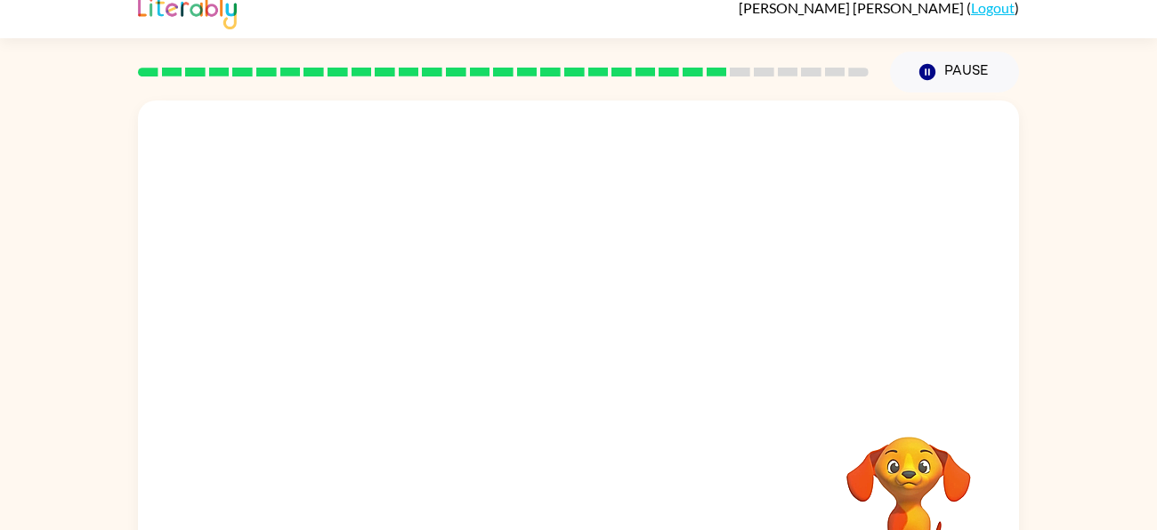
scroll to position [0, 0]
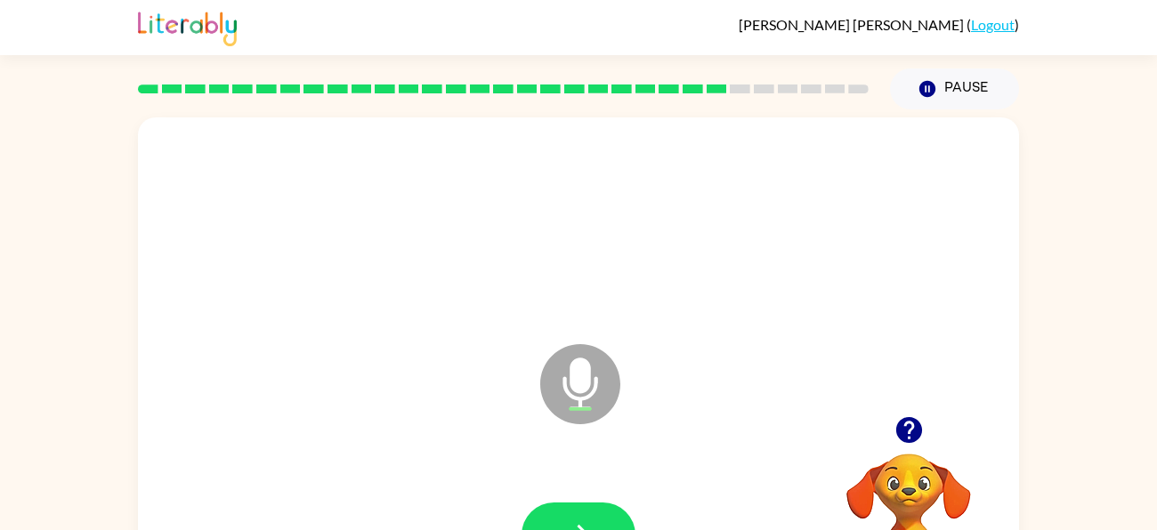
click at [902, 438] on icon "button" at bounding box center [908, 430] width 26 height 26
click at [577, 523] on icon "button" at bounding box center [578, 535] width 31 height 31
click at [580, 522] on icon "button" at bounding box center [578, 535] width 31 height 31
click at [582, 522] on icon "button" at bounding box center [578, 535] width 31 height 31
click at [583, 524] on icon "button" at bounding box center [578, 535] width 31 height 31
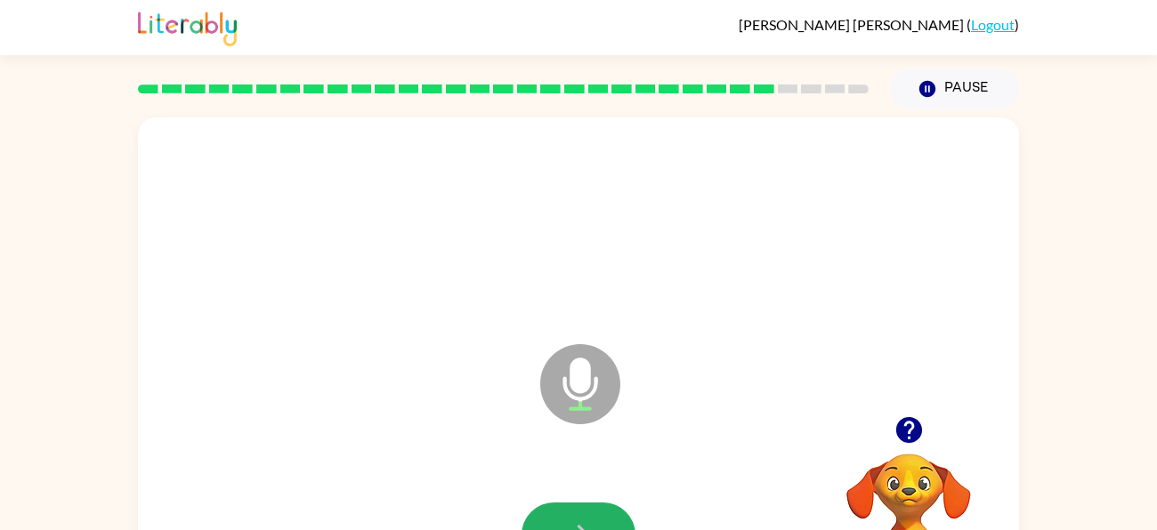
click at [583, 524] on icon "button" at bounding box center [578, 535] width 31 height 31
click at [917, 429] on icon "button" at bounding box center [908, 430] width 26 height 26
click at [578, 526] on icon "button" at bounding box center [578, 535] width 20 height 20
click at [571, 522] on icon "button" at bounding box center [578, 535] width 31 height 31
click at [572, 522] on icon "button" at bounding box center [578, 535] width 31 height 31
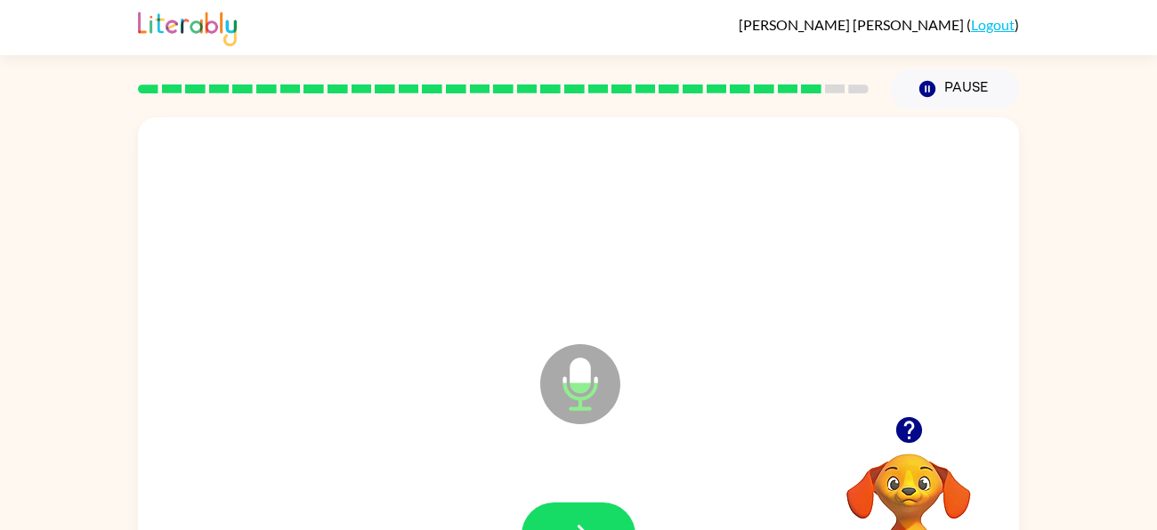
click at [572, 522] on icon "button" at bounding box center [578, 535] width 31 height 31
click at [913, 426] on icon "button" at bounding box center [908, 430] width 26 height 26
click at [586, 522] on icon "button" at bounding box center [578, 535] width 31 height 31
click at [574, 510] on button "button" at bounding box center [579, 535] width 114 height 65
click at [575, 525] on icon "button" at bounding box center [578, 535] width 31 height 31
